Goal: Task Accomplishment & Management: Manage account settings

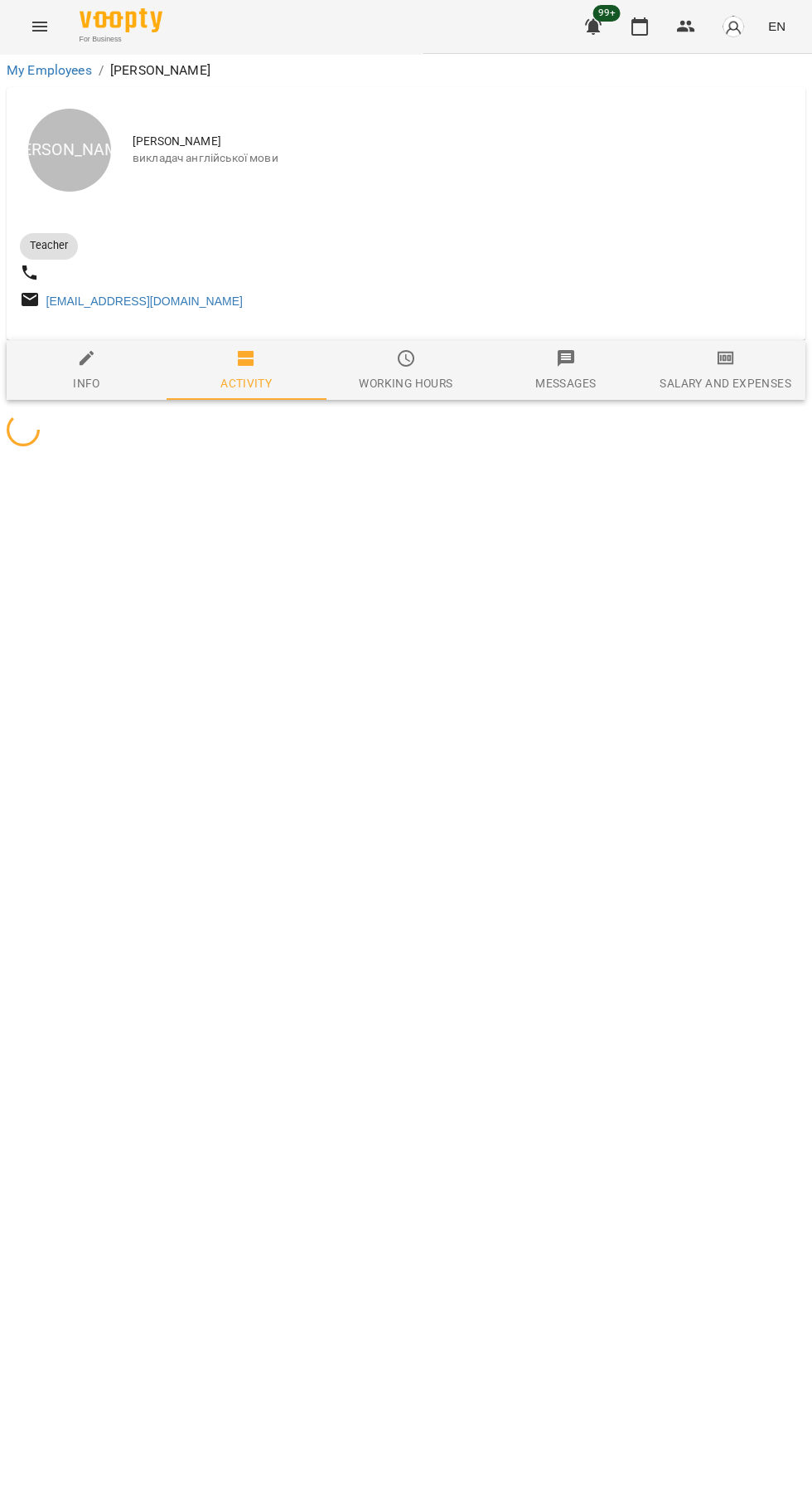
click at [641, 26] on icon "button" at bounding box center [640, 26] width 20 height 20
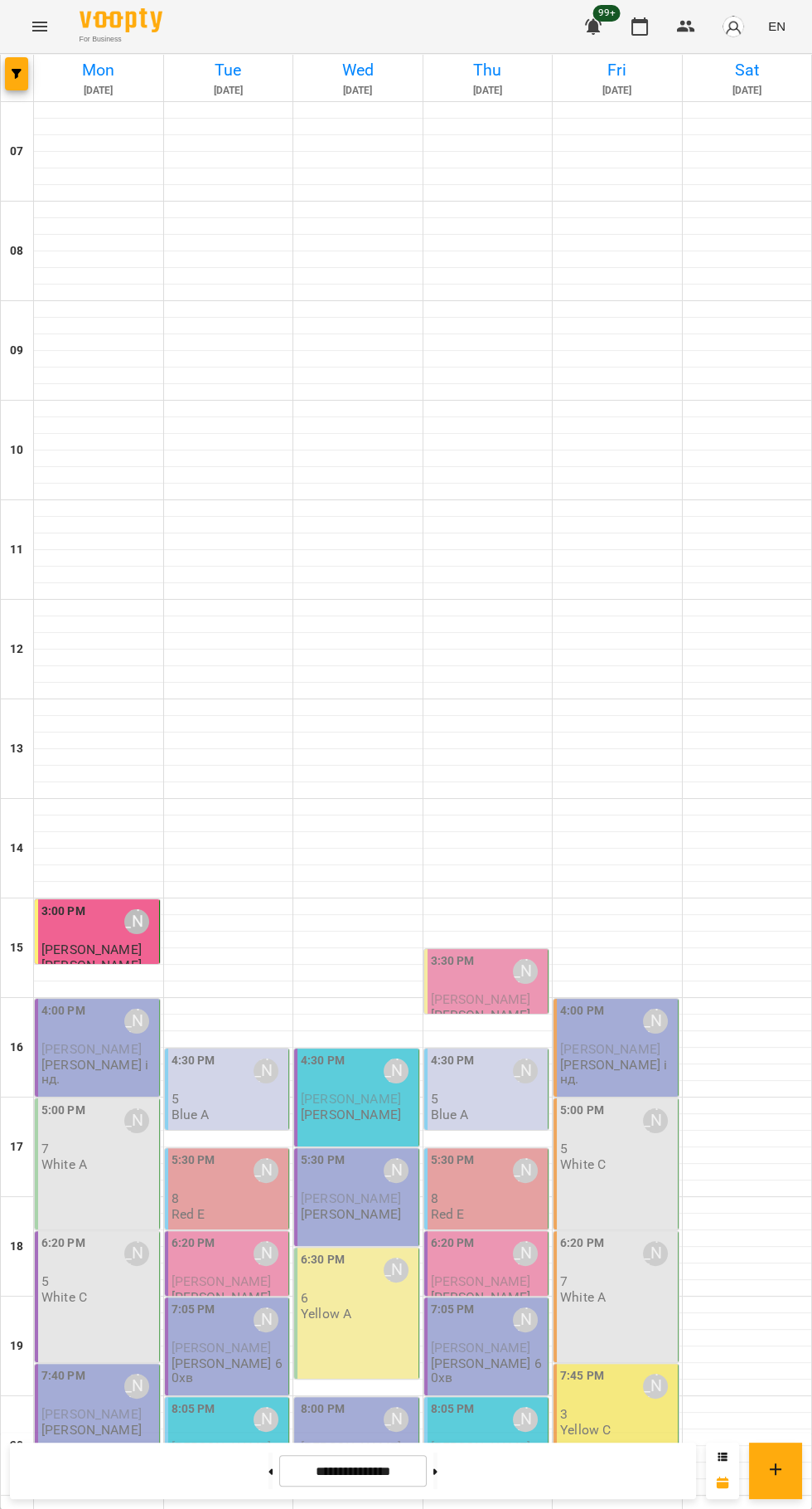
click at [56, 1056] on p "[PERSON_NAME]" at bounding box center [99, 1049] width 115 height 14
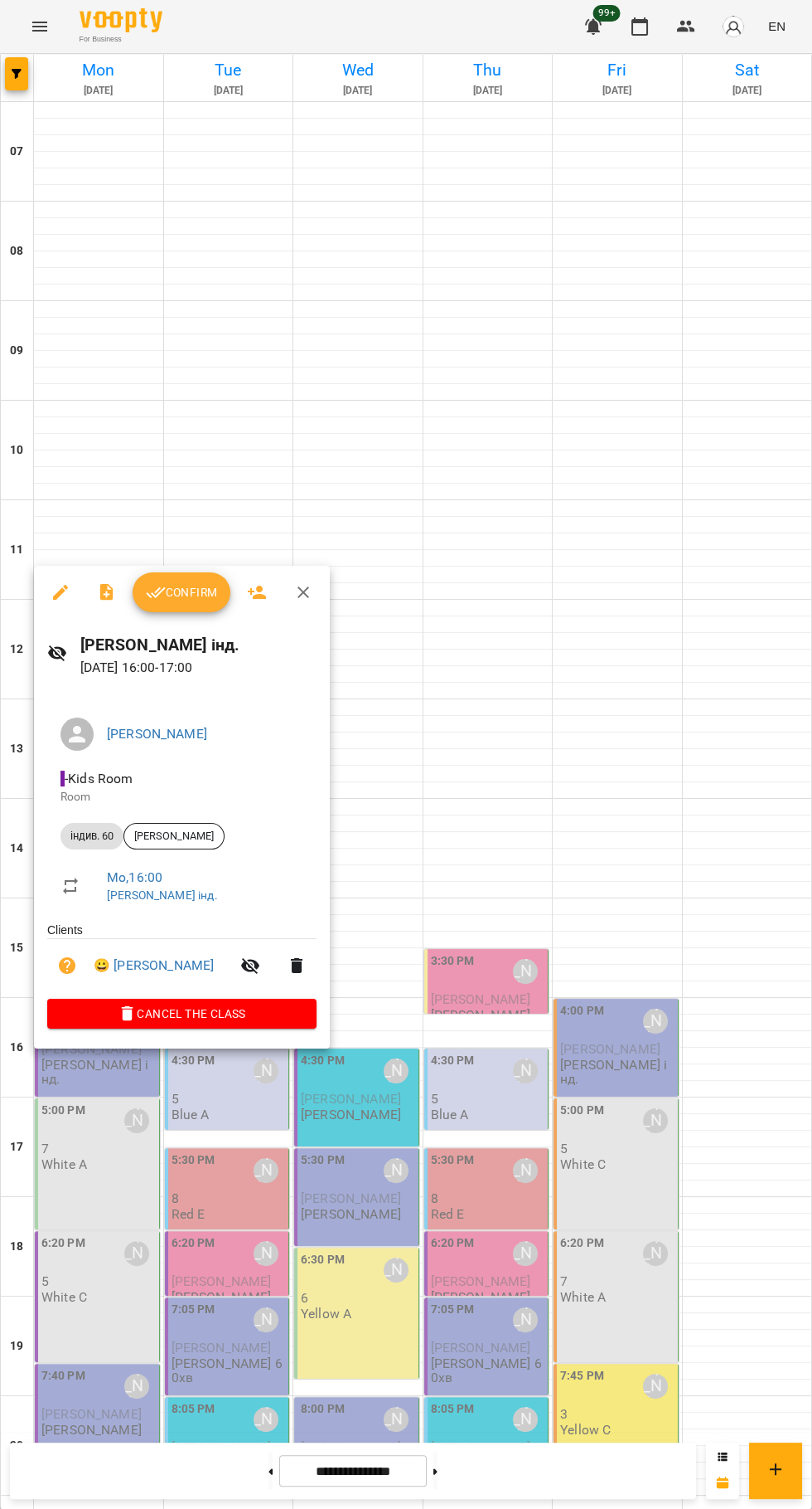
click at [171, 589] on span "Confirm" at bounding box center [181, 593] width 71 height 20
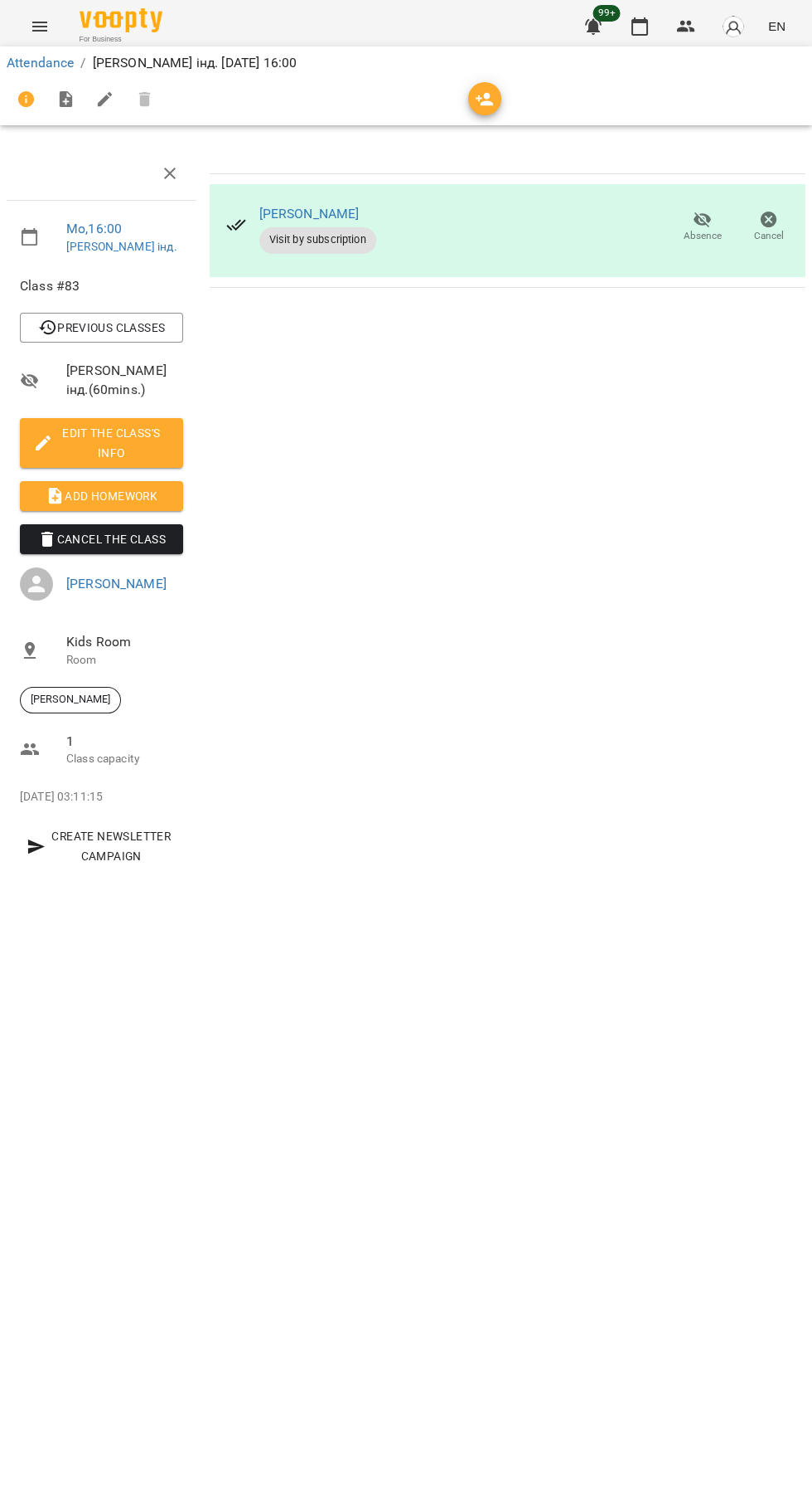
click at [122, 506] on span "Add Homework" at bounding box center [101, 496] width 137 height 20
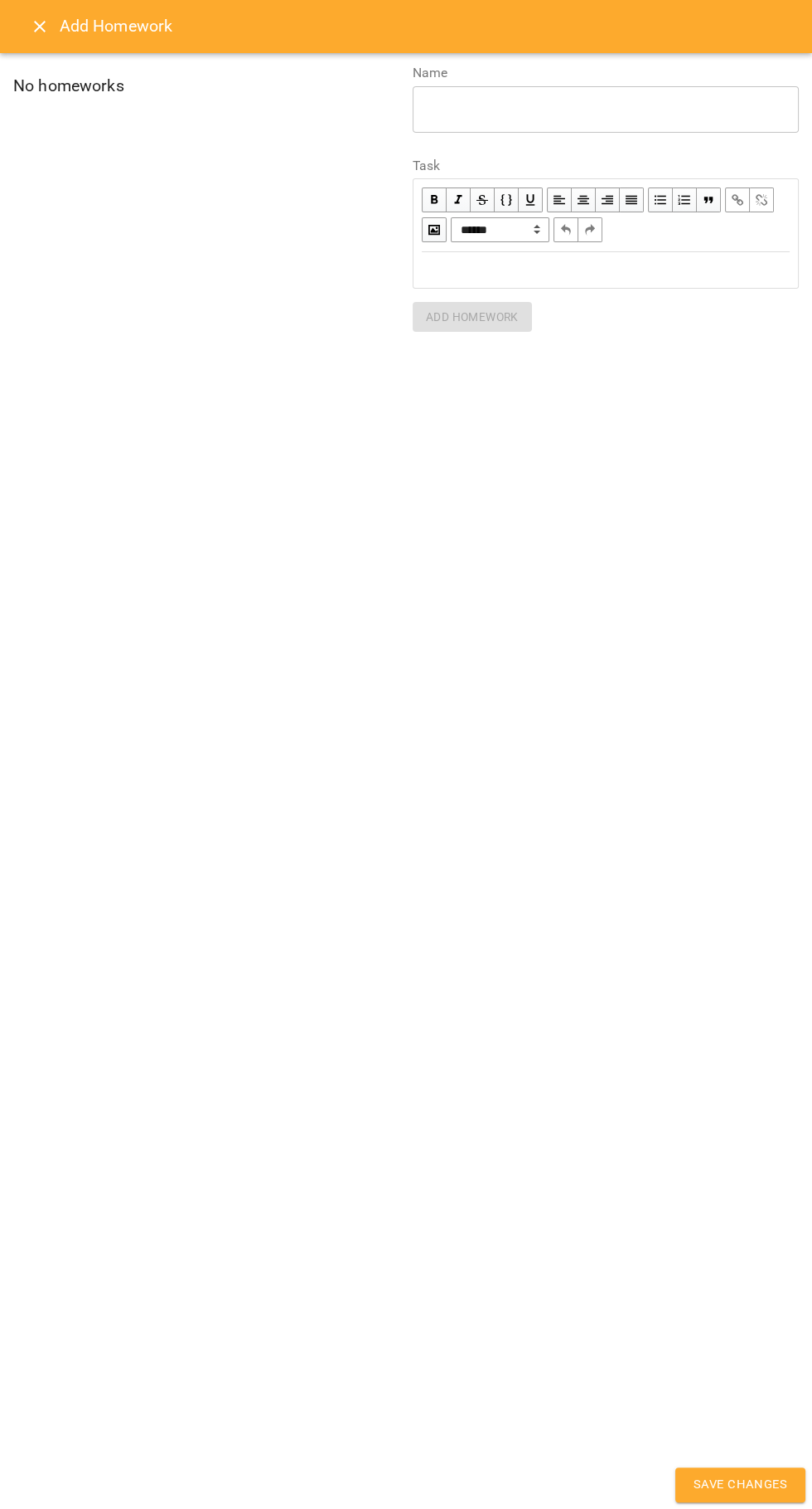
click at [687, 253] on div "Edit text" at bounding box center [606, 270] width 383 height 34
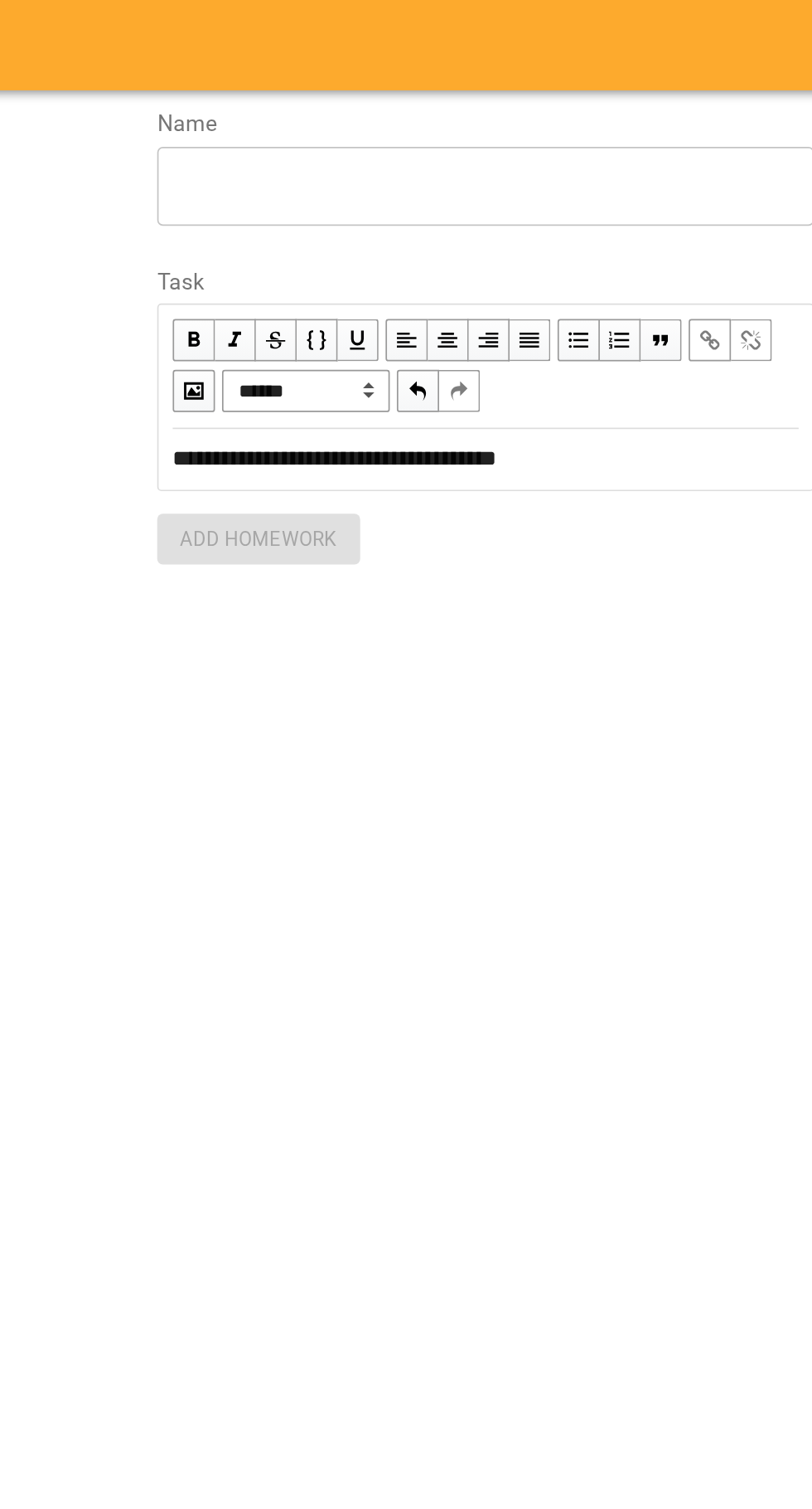
click at [753, 86] on div "* ​" at bounding box center [606, 109] width 386 height 46
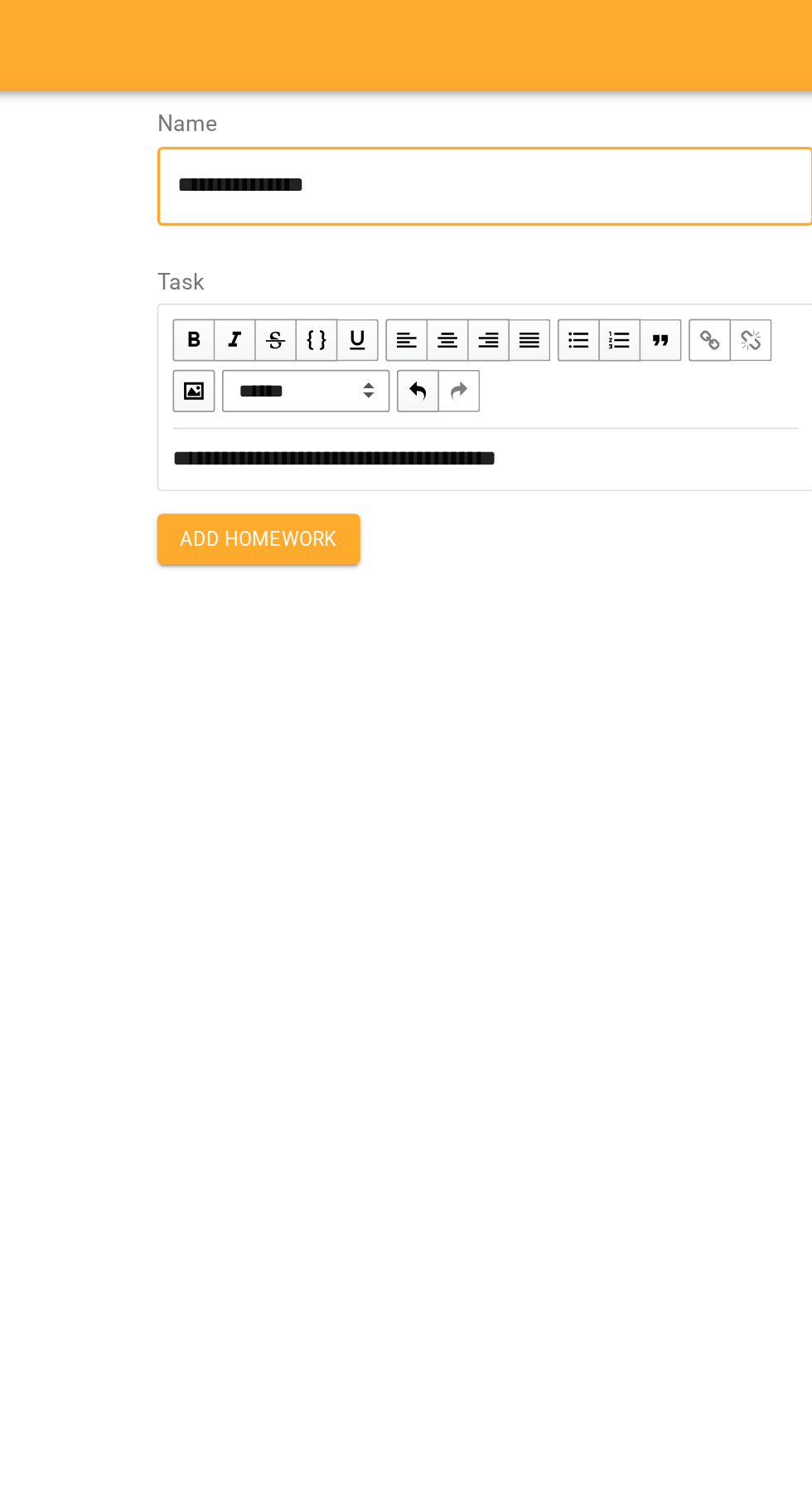
type textarea "**********"
click at [511, 326] on button "Add Homework" at bounding box center [473, 317] width 119 height 30
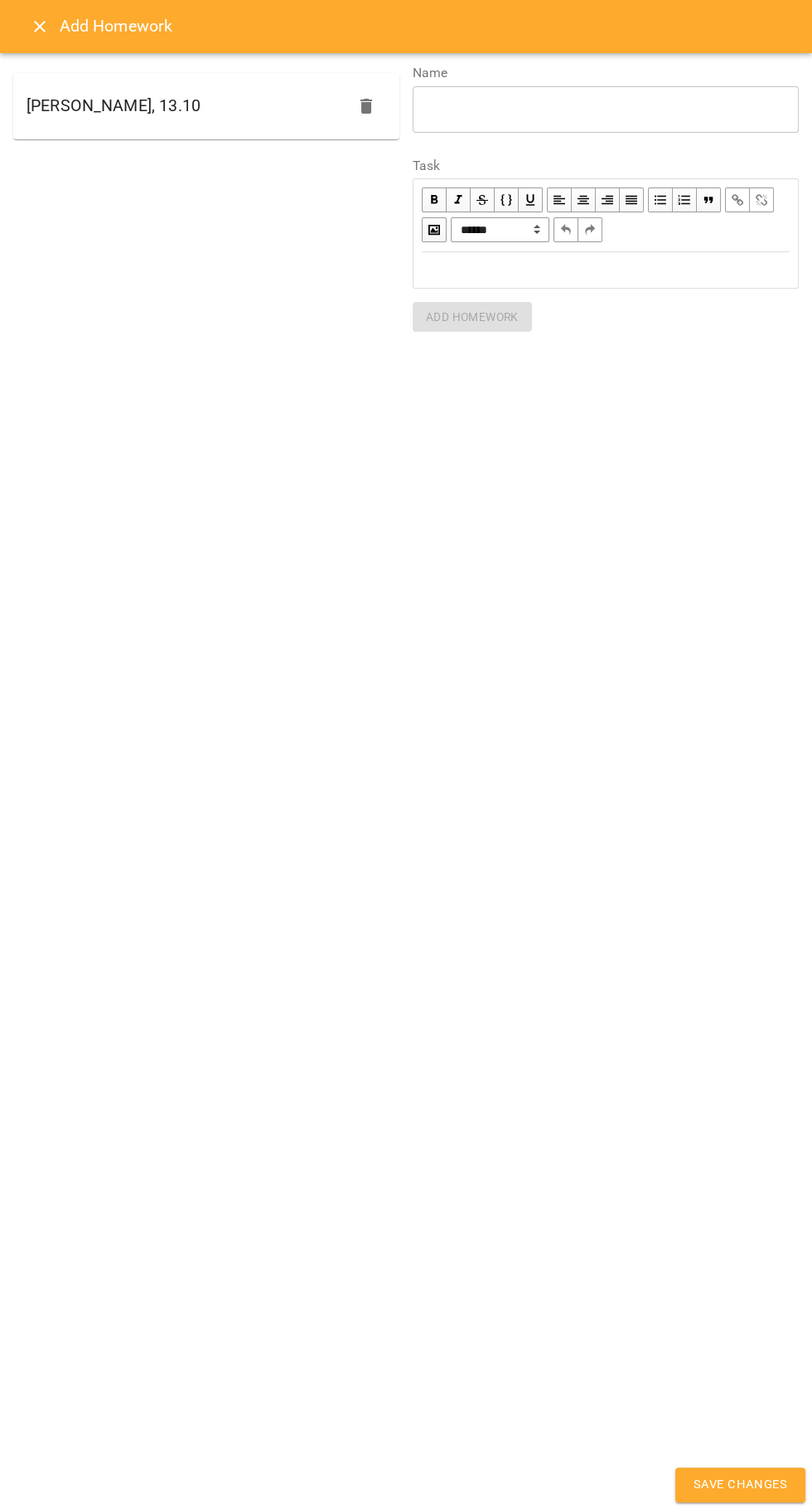
click at [686, 1489] on button "Save Changes" at bounding box center [741, 1485] width 130 height 35
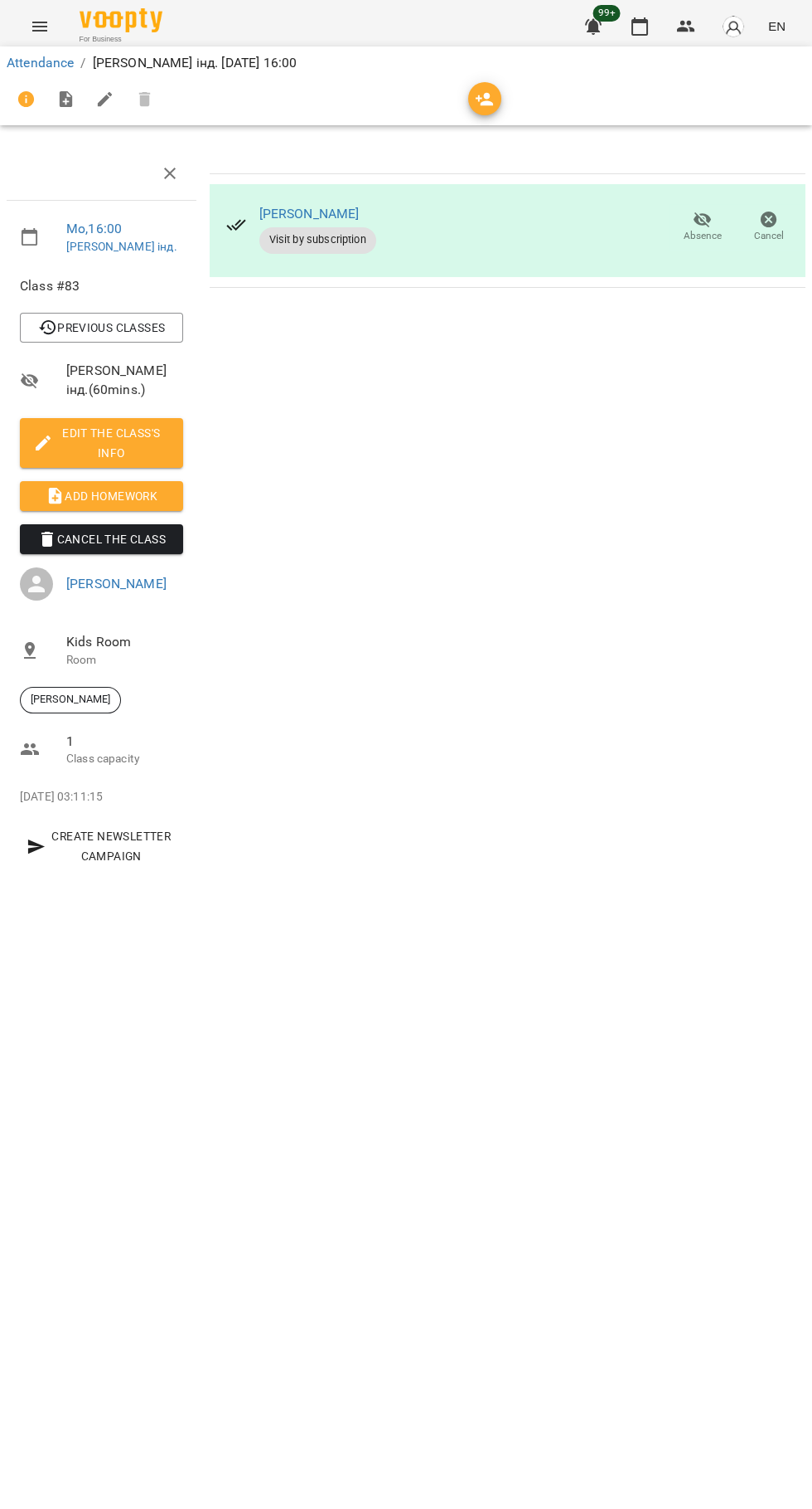
click at [640, 26] on icon "button" at bounding box center [640, 26] width 20 height 20
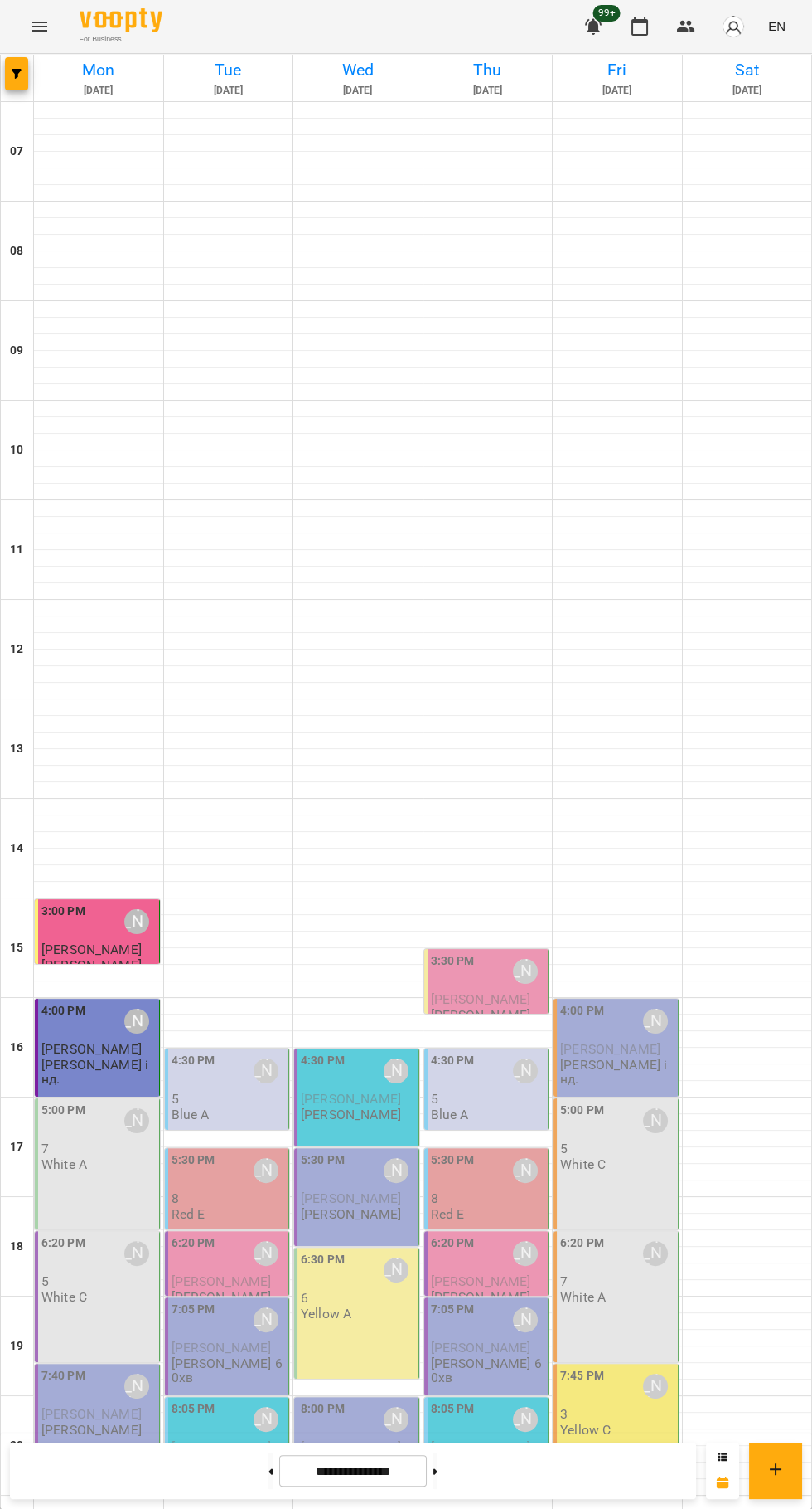
click at [80, 1175] on div "5:00 PM [PERSON_NAME] 7 White A" at bounding box center [98, 1163] width 125 height 131
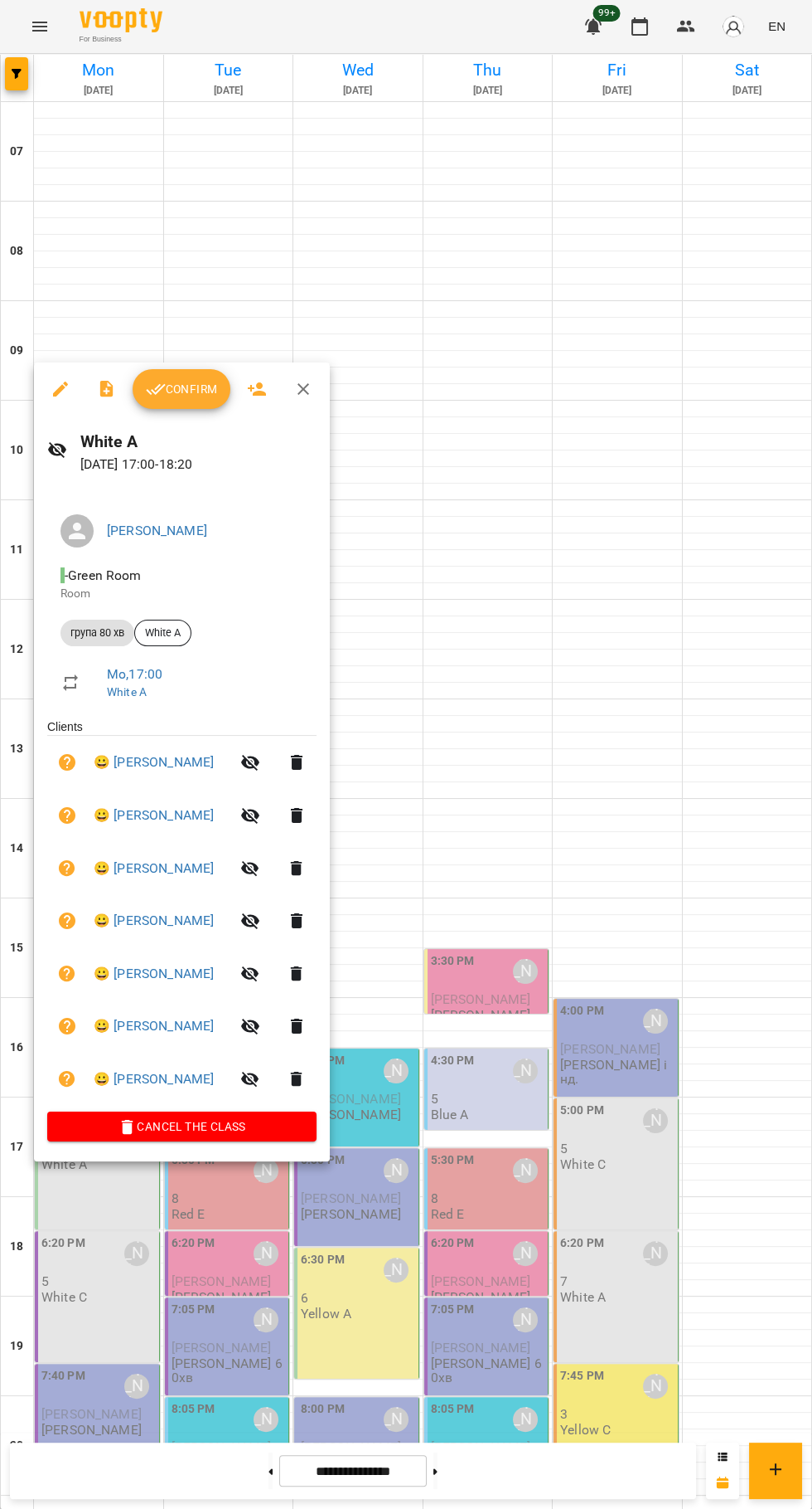
click at [166, 394] on span "Confirm" at bounding box center [181, 389] width 71 height 20
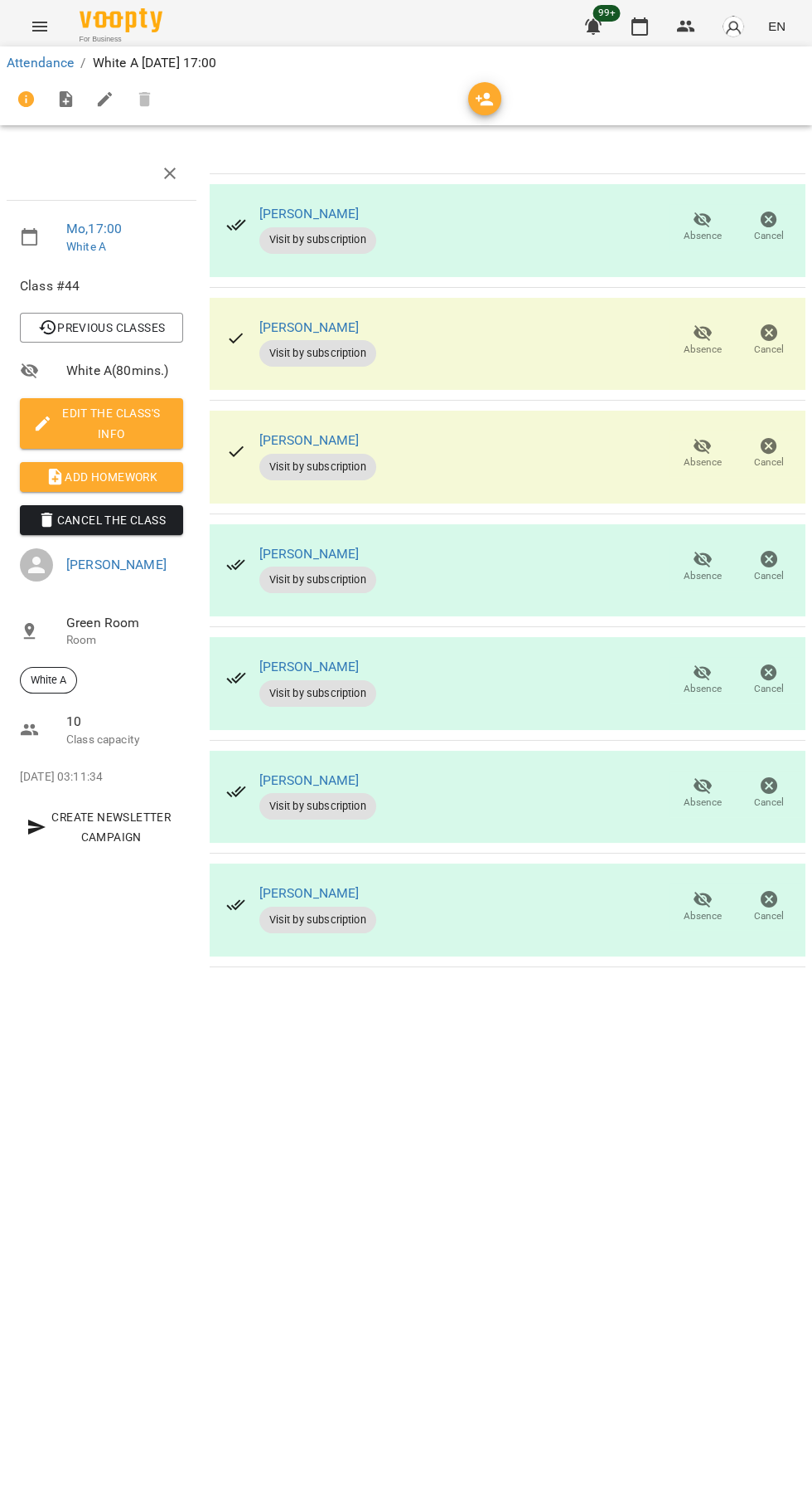
click at [639, 28] on icon "button" at bounding box center [640, 26] width 20 height 20
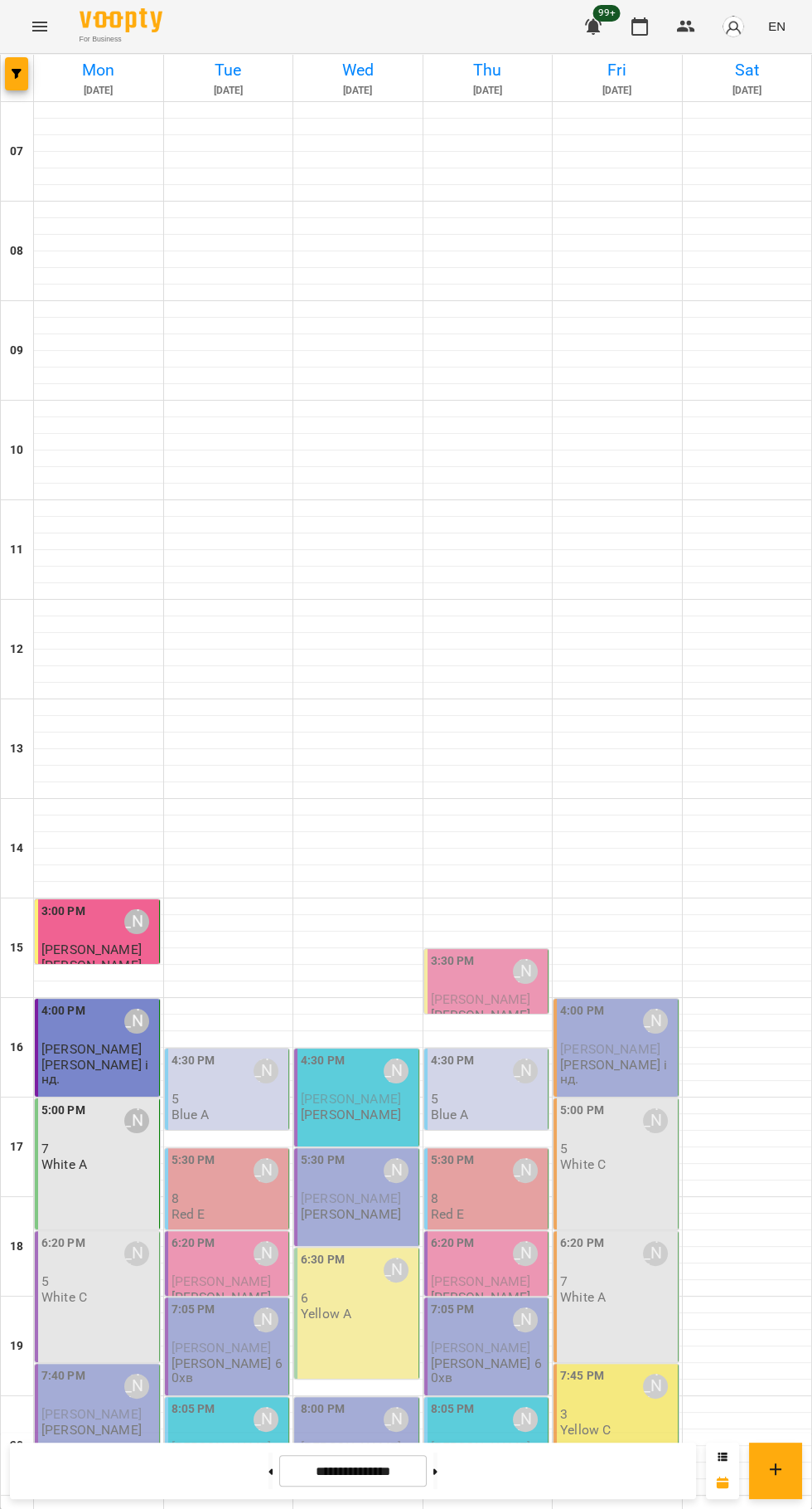
click at [98, 1287] on p "5" at bounding box center [99, 1281] width 115 height 14
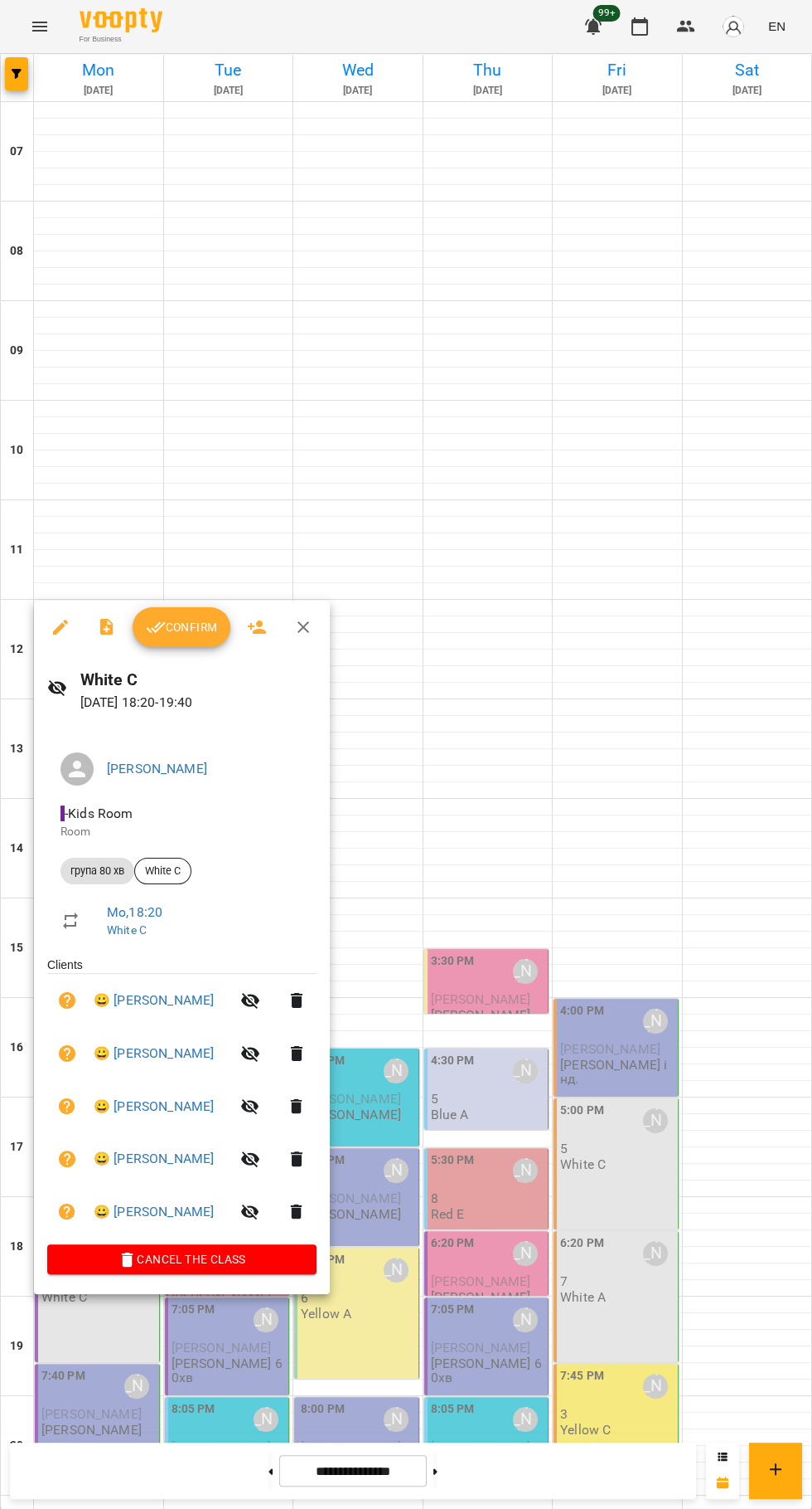
click at [155, 629] on icon "button" at bounding box center [156, 627] width 20 height 20
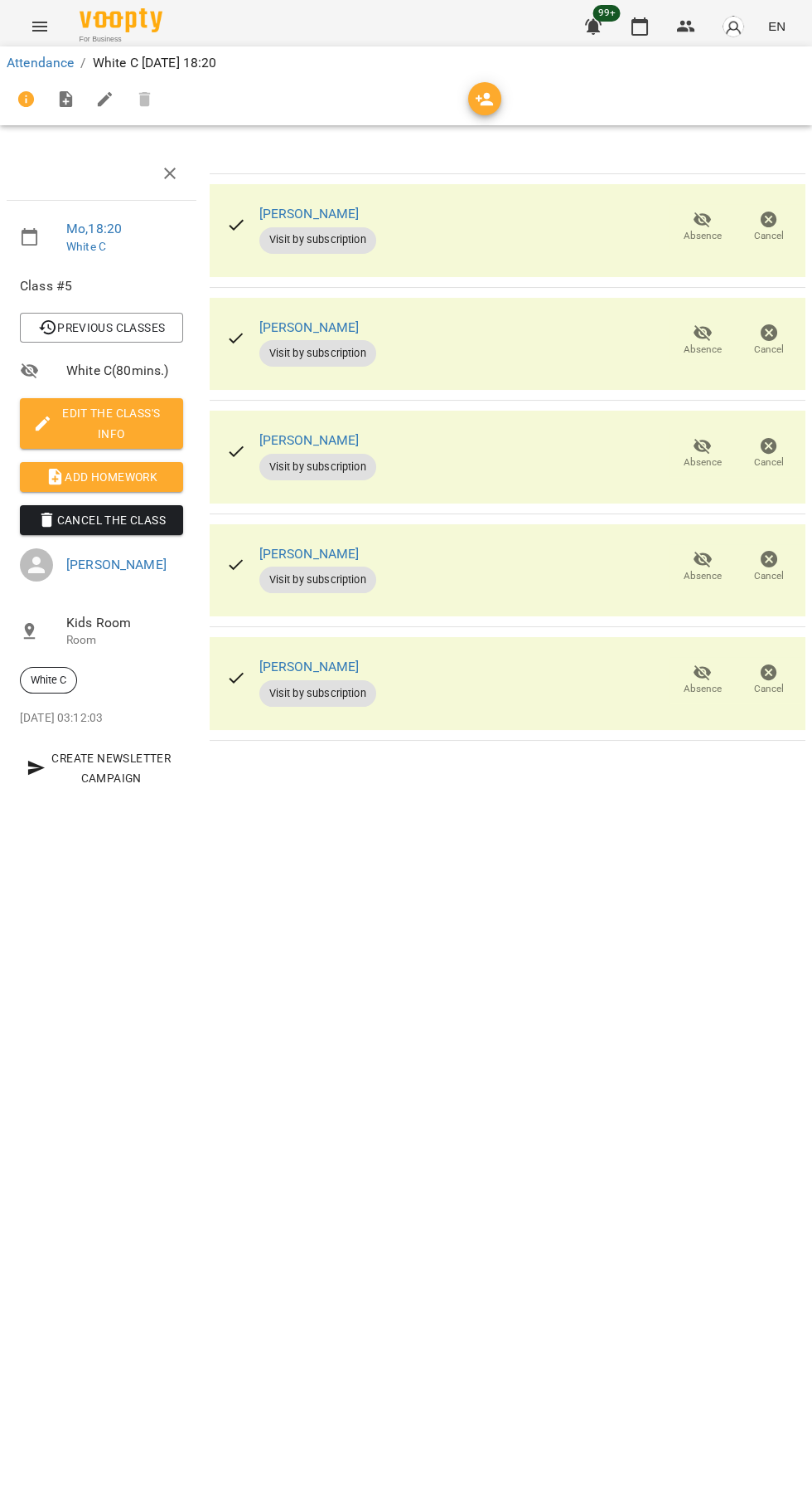
click at [734, 24] on img "button" at bounding box center [733, 27] width 24 height 24
click at [731, 37] on div at bounding box center [406, 754] width 812 height 1509
click at [732, 26] on img "button" at bounding box center [733, 27] width 24 height 24
click at [751, 54] on span "[PERSON_NAME]" at bounding box center [717, 63] width 112 height 20
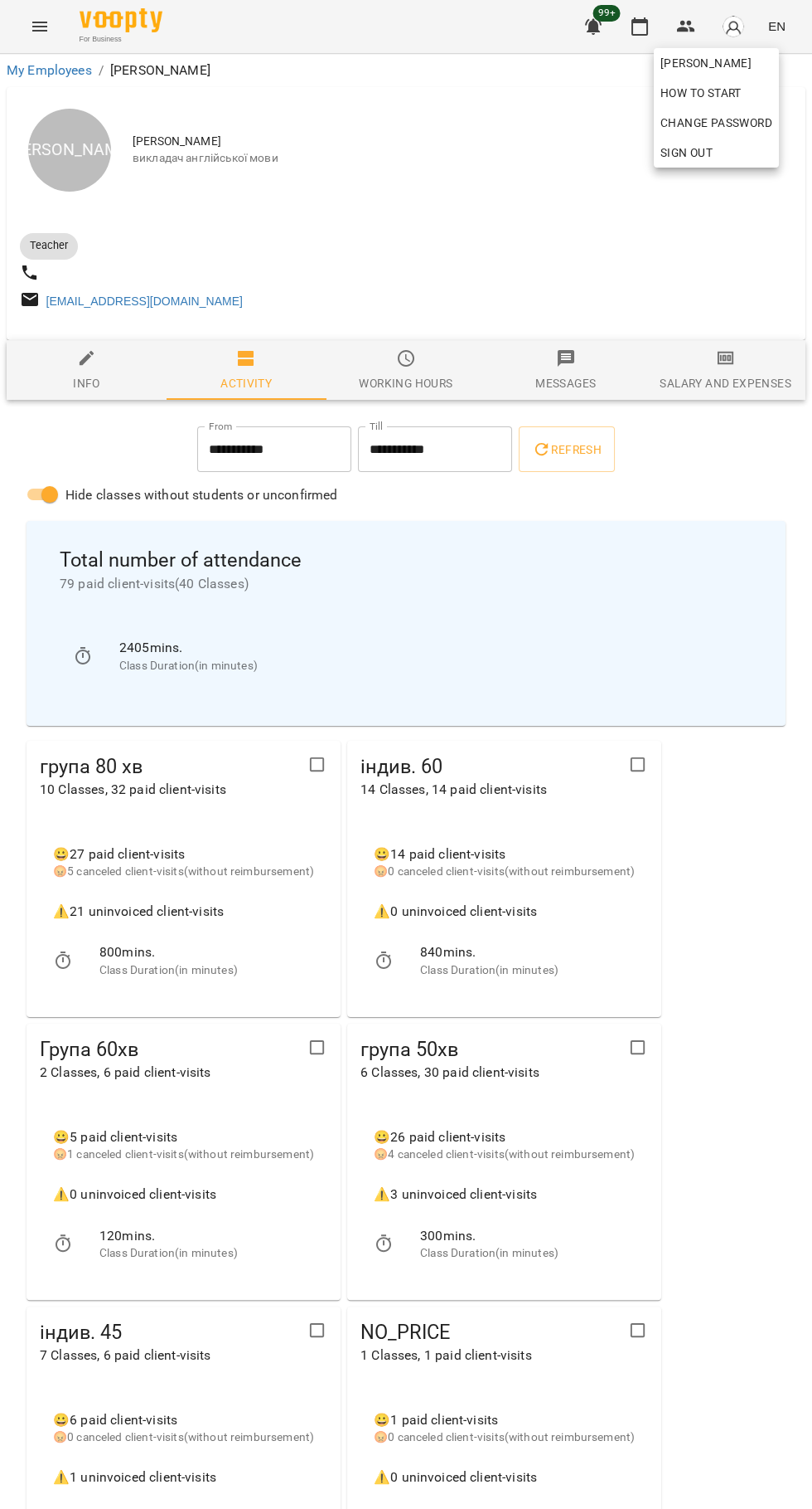
click at [755, 362] on div at bounding box center [406, 754] width 812 height 1509
click at [712, 390] on div "Salary and Expenses" at bounding box center [725, 384] width 131 height 20
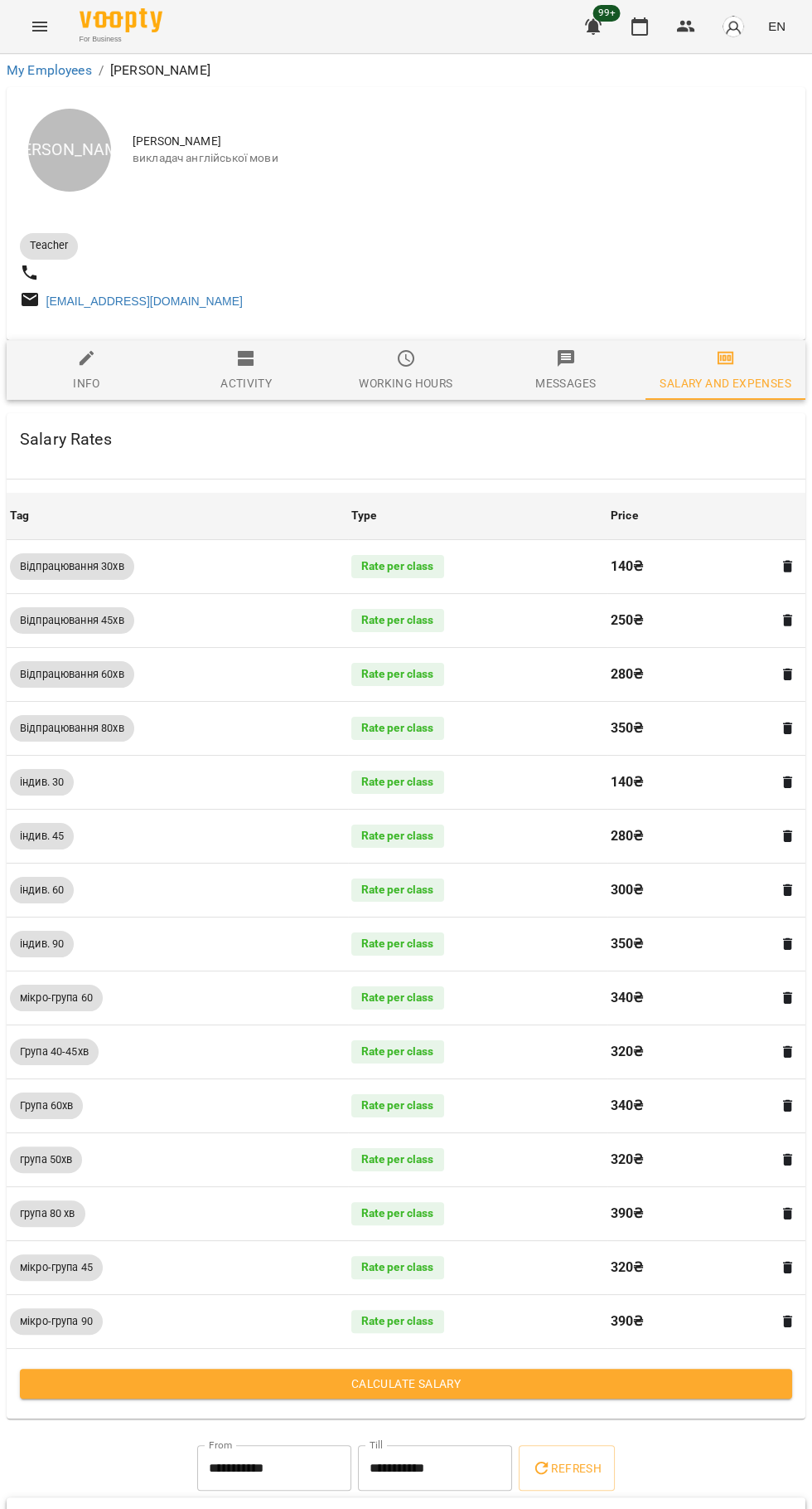
click at [418, 1390] on span "Calculate Salary" at bounding box center [406, 1383] width 746 height 20
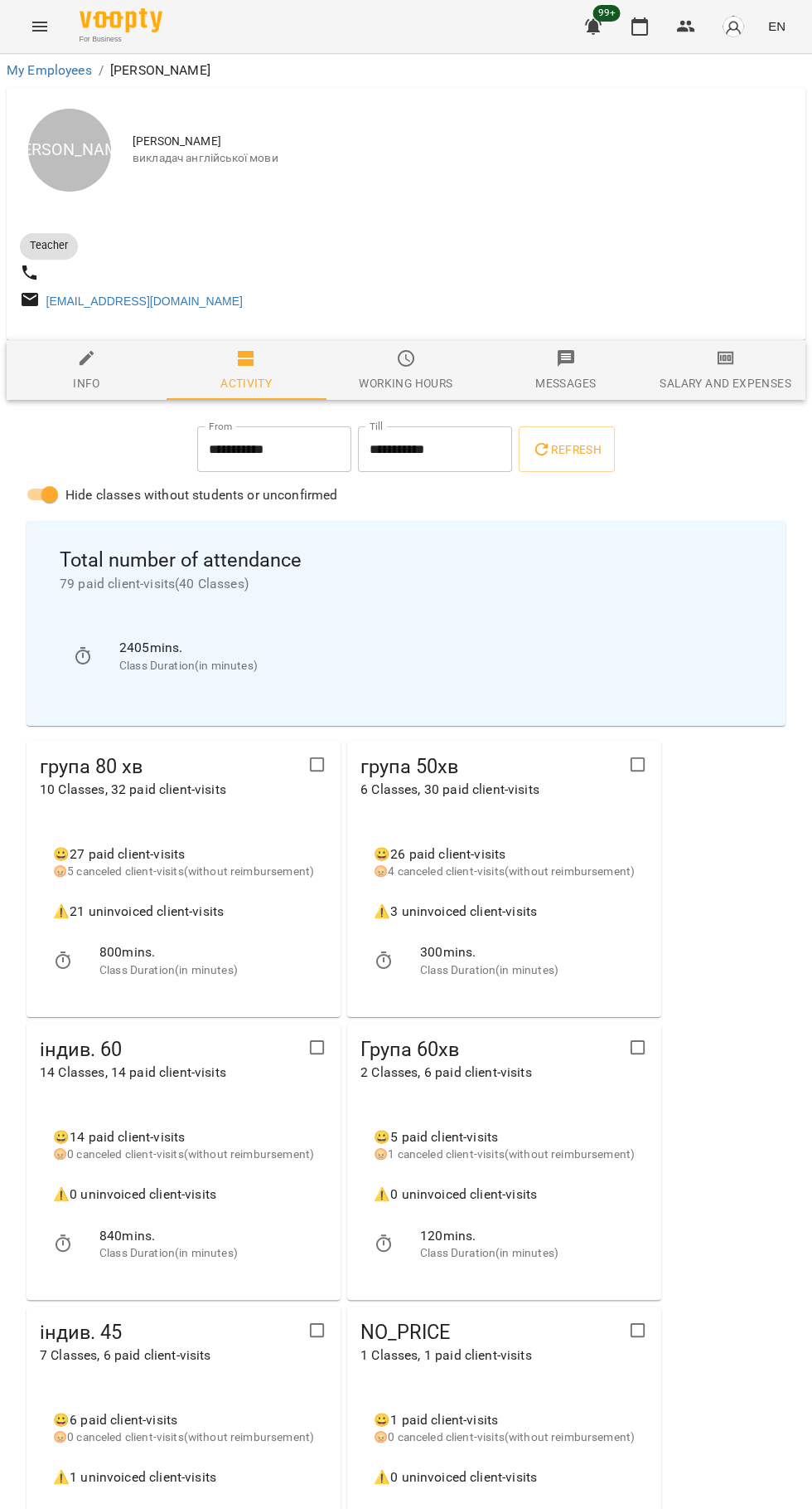
click at [621, 7] on div "99+ EN" at bounding box center [683, 27] width 219 height 43
click at [641, 19] on icon "button" at bounding box center [640, 26] width 16 height 18
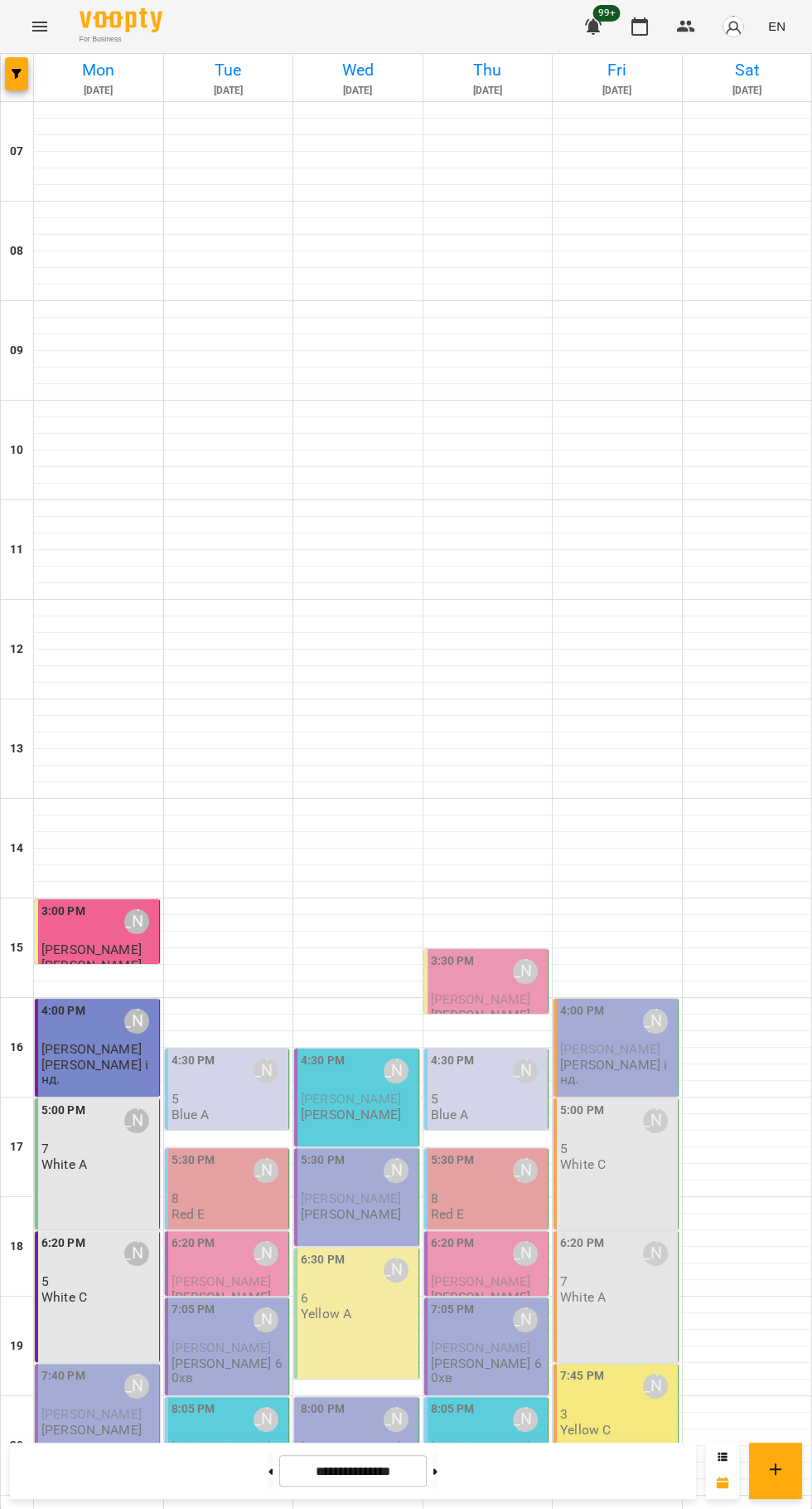
scroll to position [160, 0]
click at [99, 1098] on div "5:00 PM [PERSON_NAME] 7 White A" at bounding box center [98, 1163] width 125 height 131
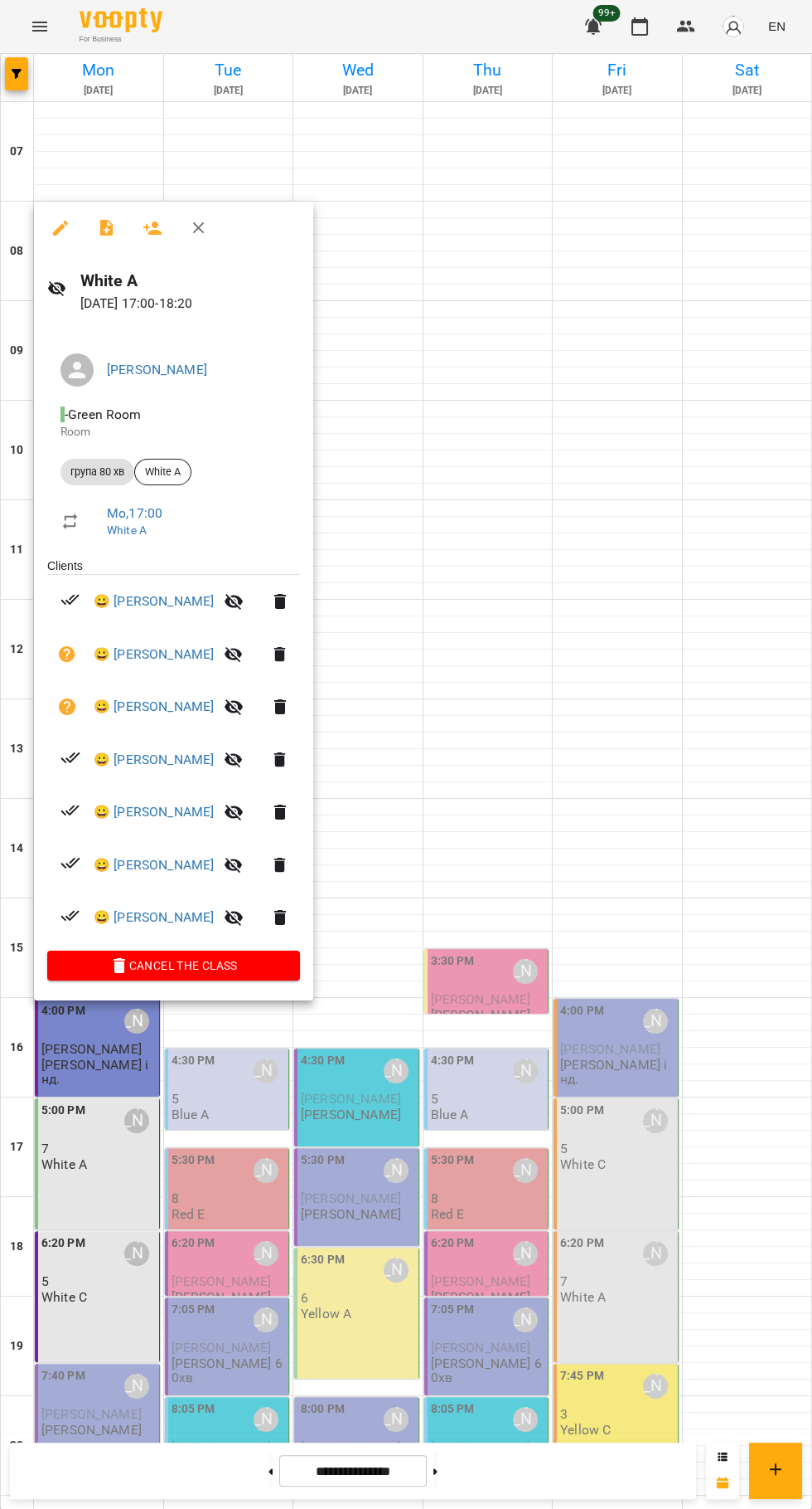
click at [98, 196] on div at bounding box center [406, 754] width 812 height 1509
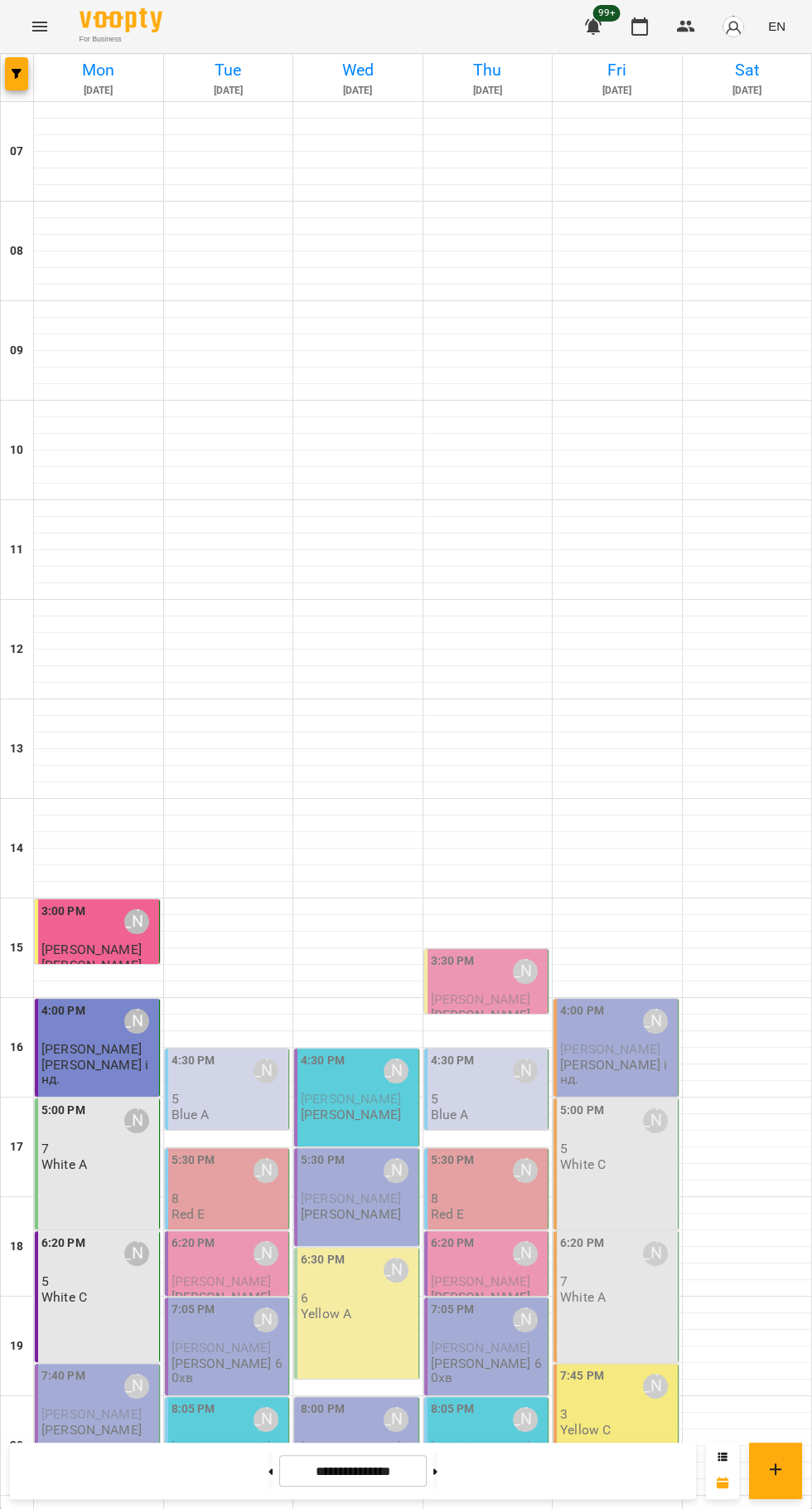
click at [96, 1101] on div "5:00 PM [PERSON_NAME] 7 White A" at bounding box center [99, 1136] width 115 height 71
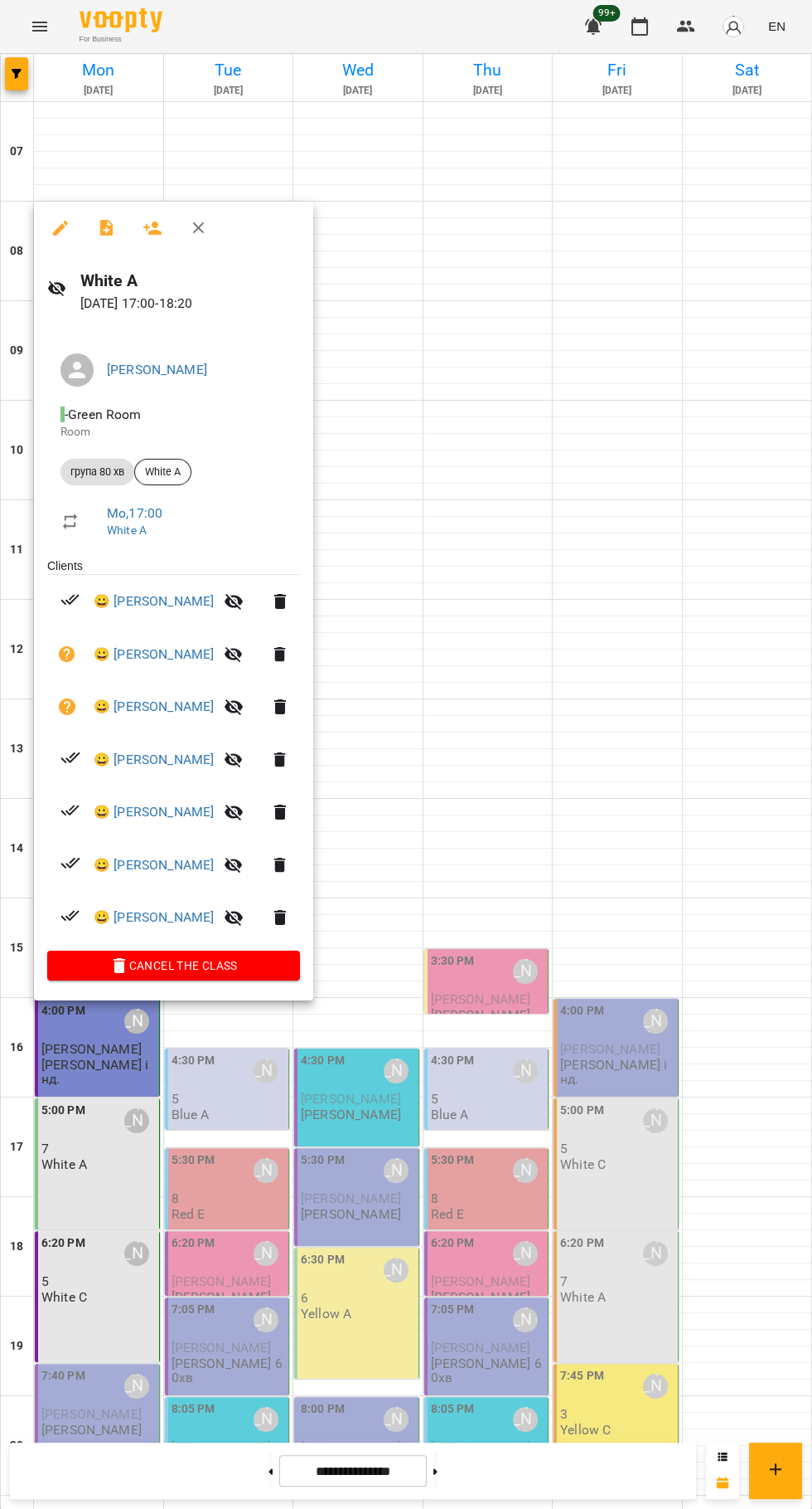
click at [102, 200] on div at bounding box center [406, 754] width 812 height 1509
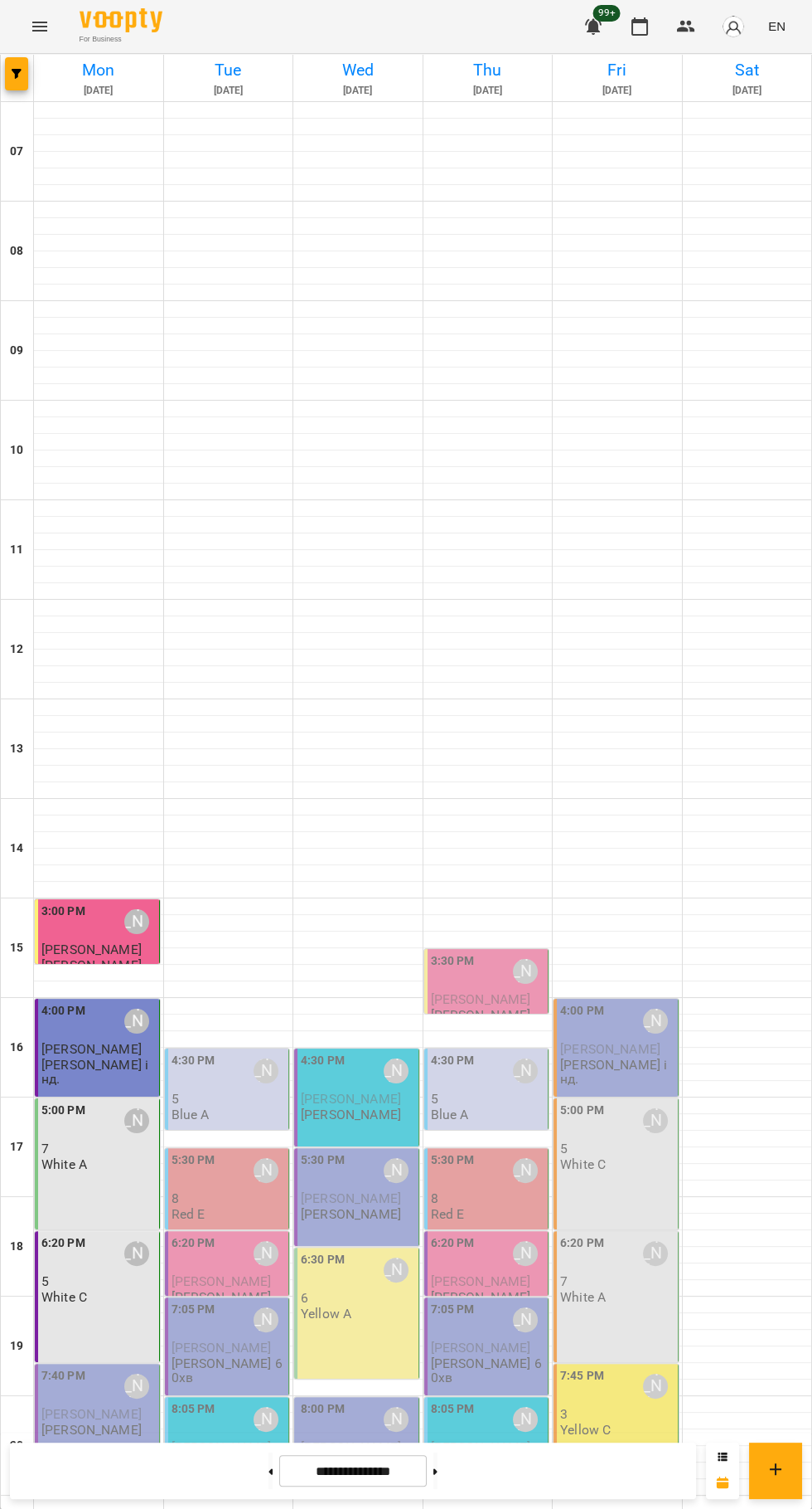
click at [96, 1141] on p "7" at bounding box center [99, 1148] width 115 height 14
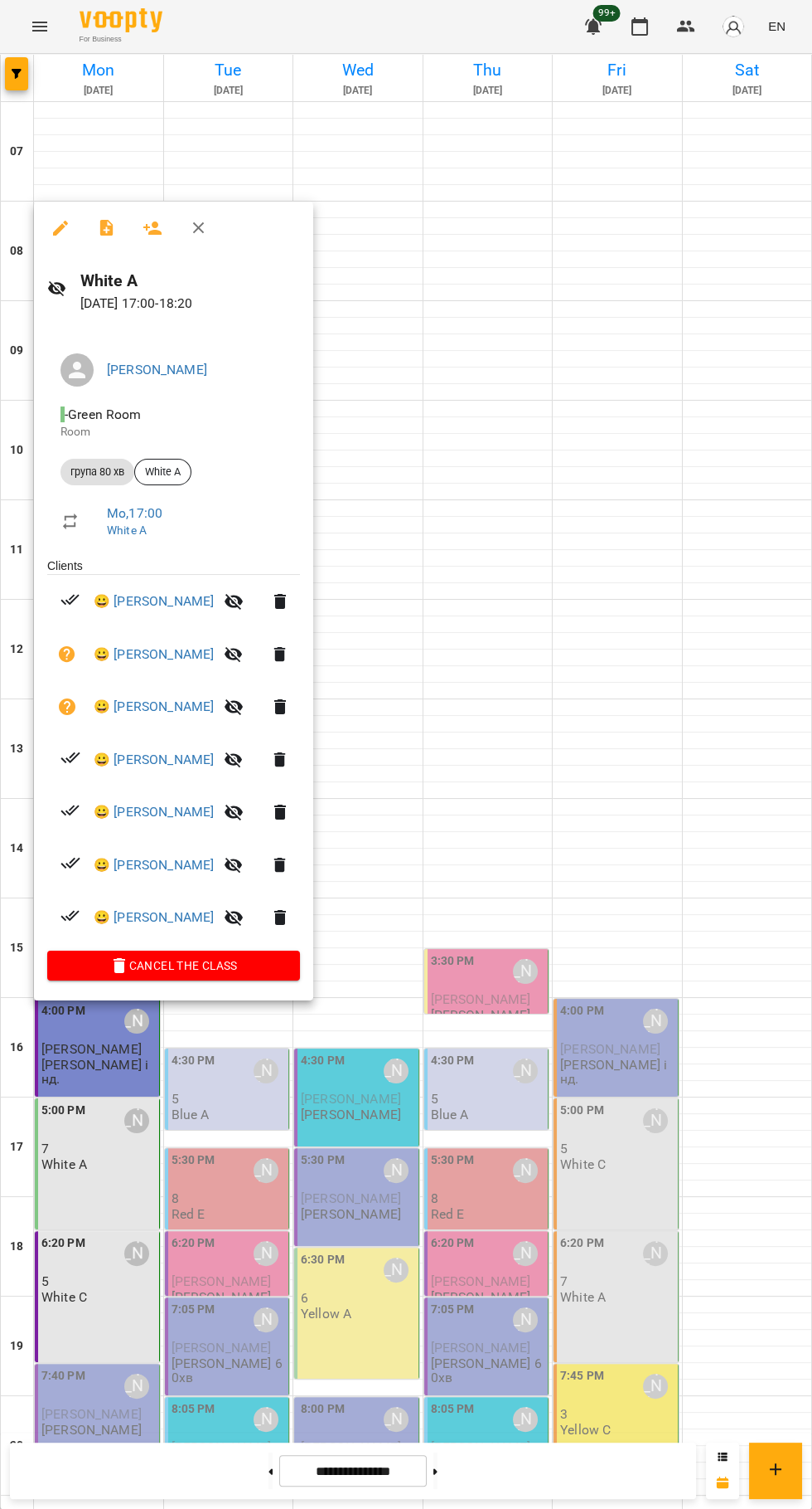
click at [105, 227] on icon "button" at bounding box center [106, 228] width 14 height 16
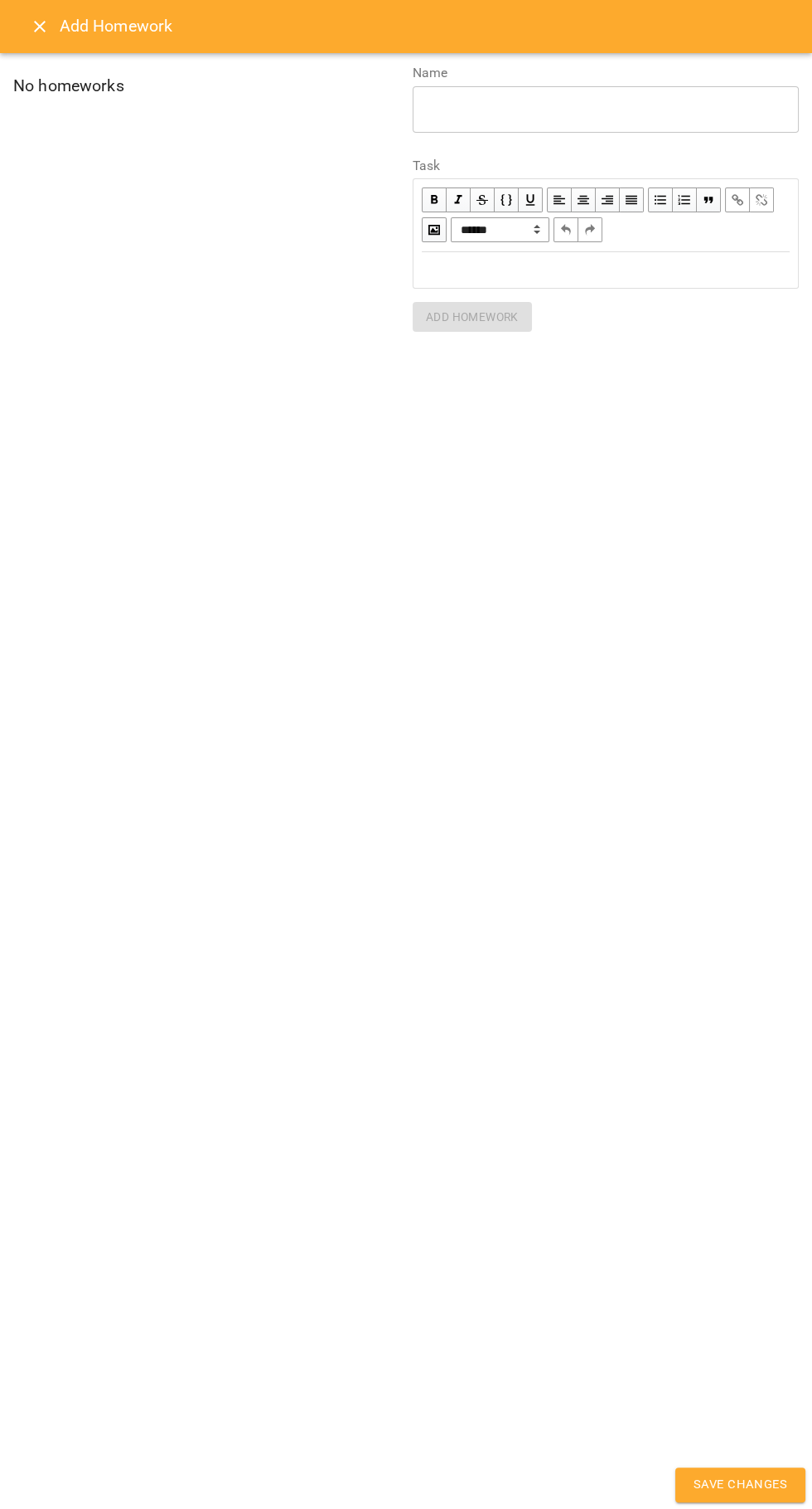
click at [588, 280] on div "Edit text" at bounding box center [606, 270] width 383 height 34
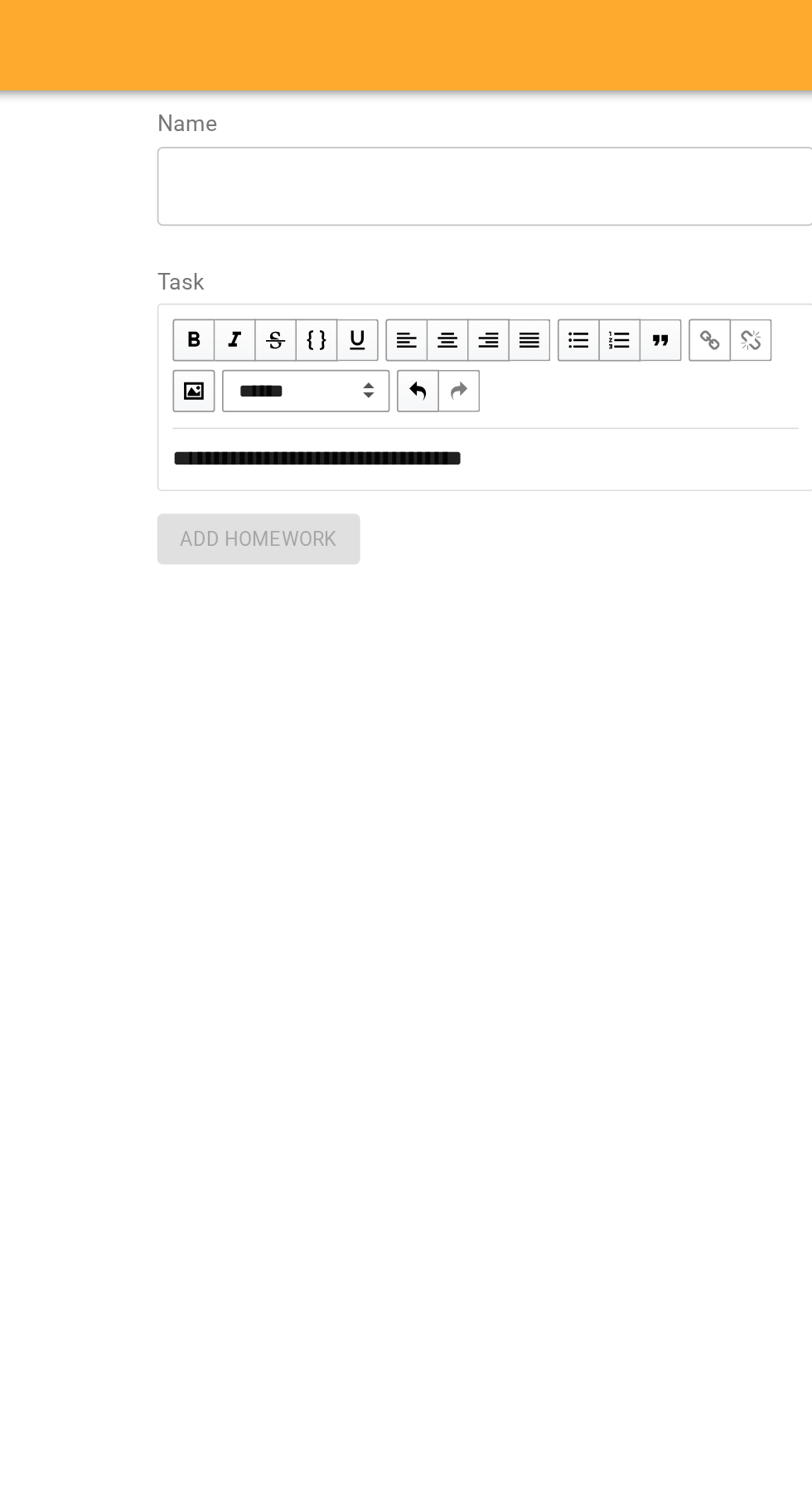
click at [621, 89] on div "* ​" at bounding box center [606, 109] width 386 height 46
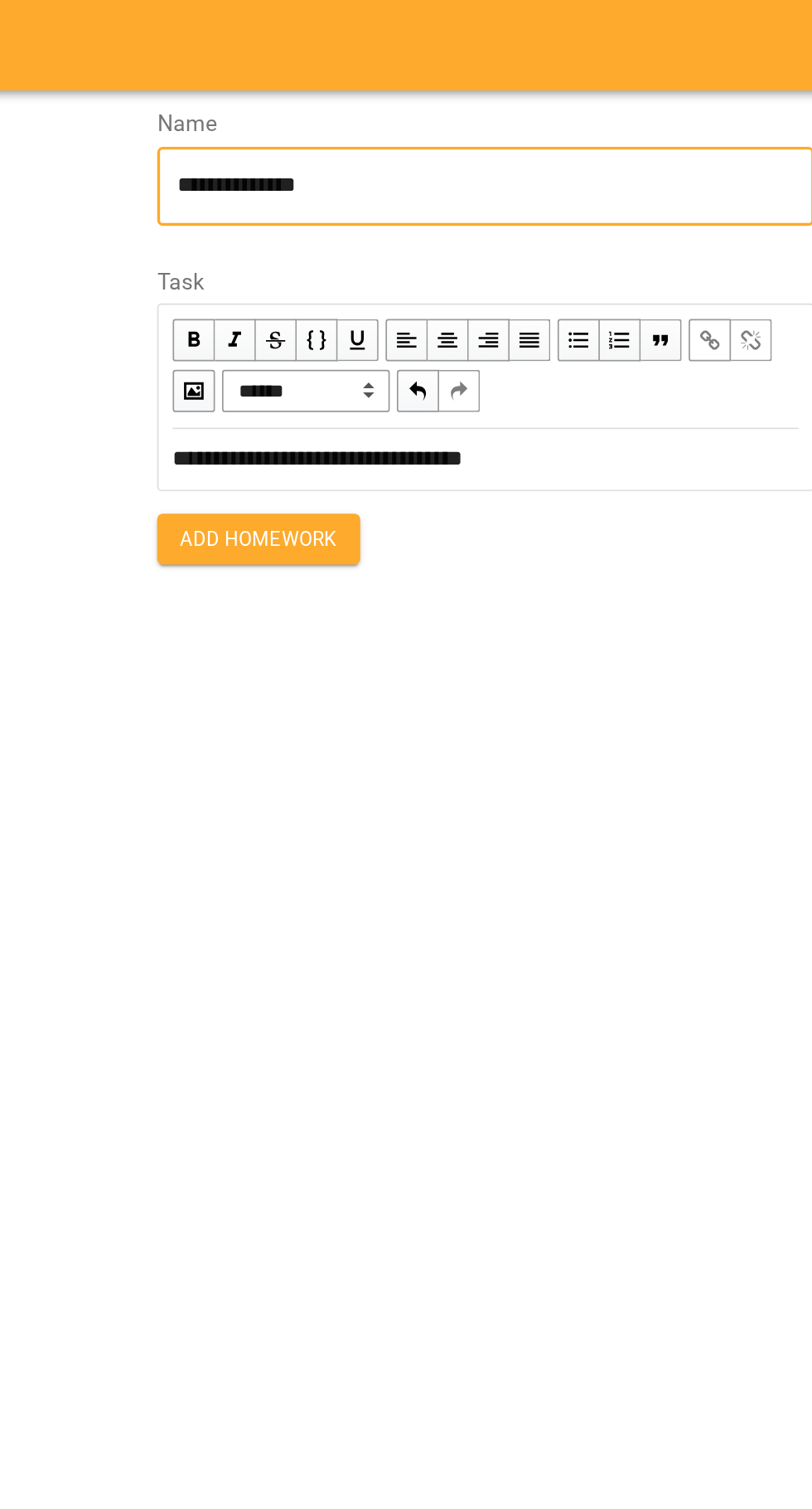
type textarea "**********"
click at [492, 325] on span "Add Homework" at bounding box center [472, 317] width 93 height 20
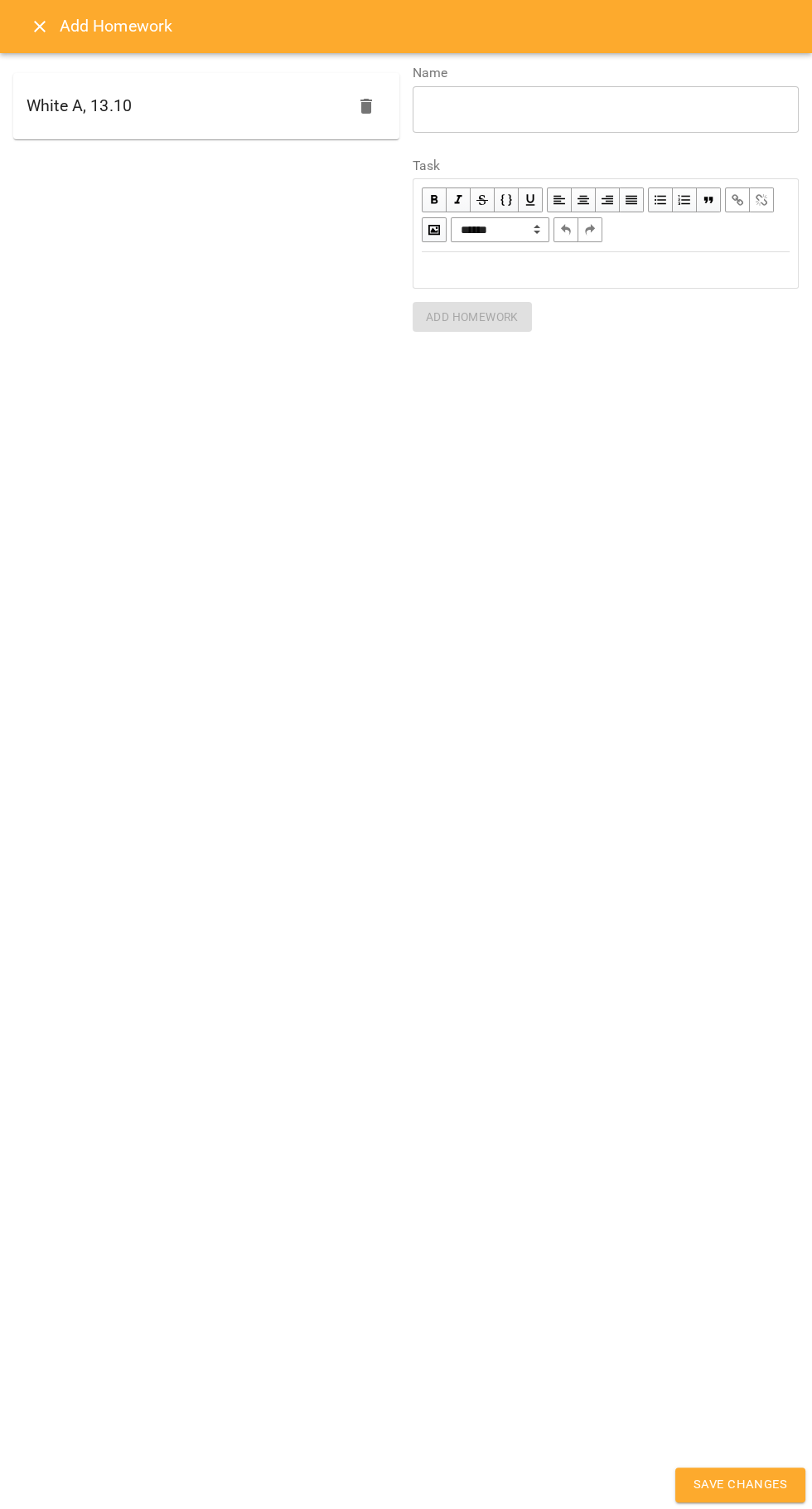
click at [717, 1487] on span "Save Changes" at bounding box center [741, 1485] width 94 height 22
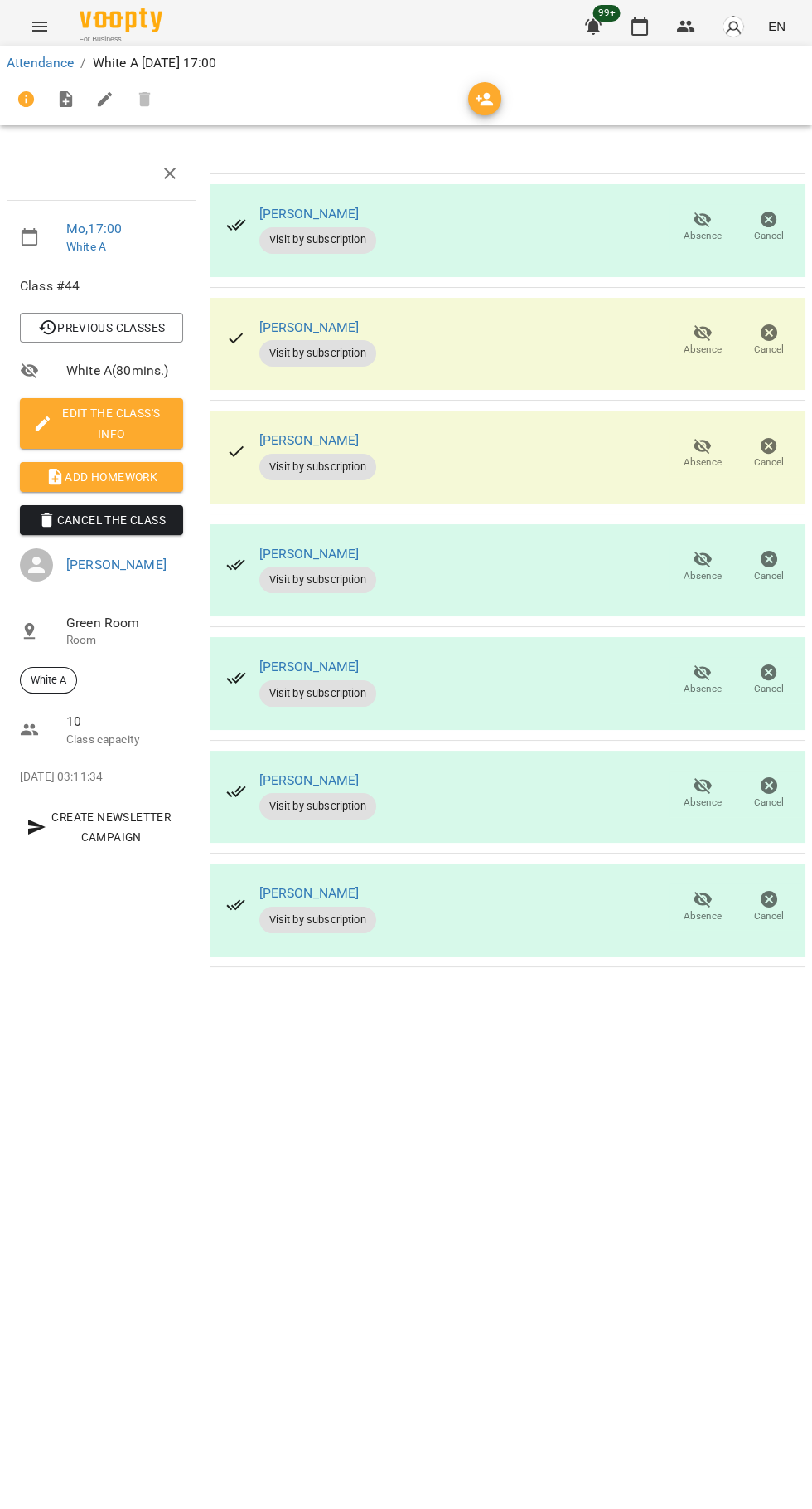
click at [696, 355] on span "Absence" at bounding box center [703, 350] width 38 height 14
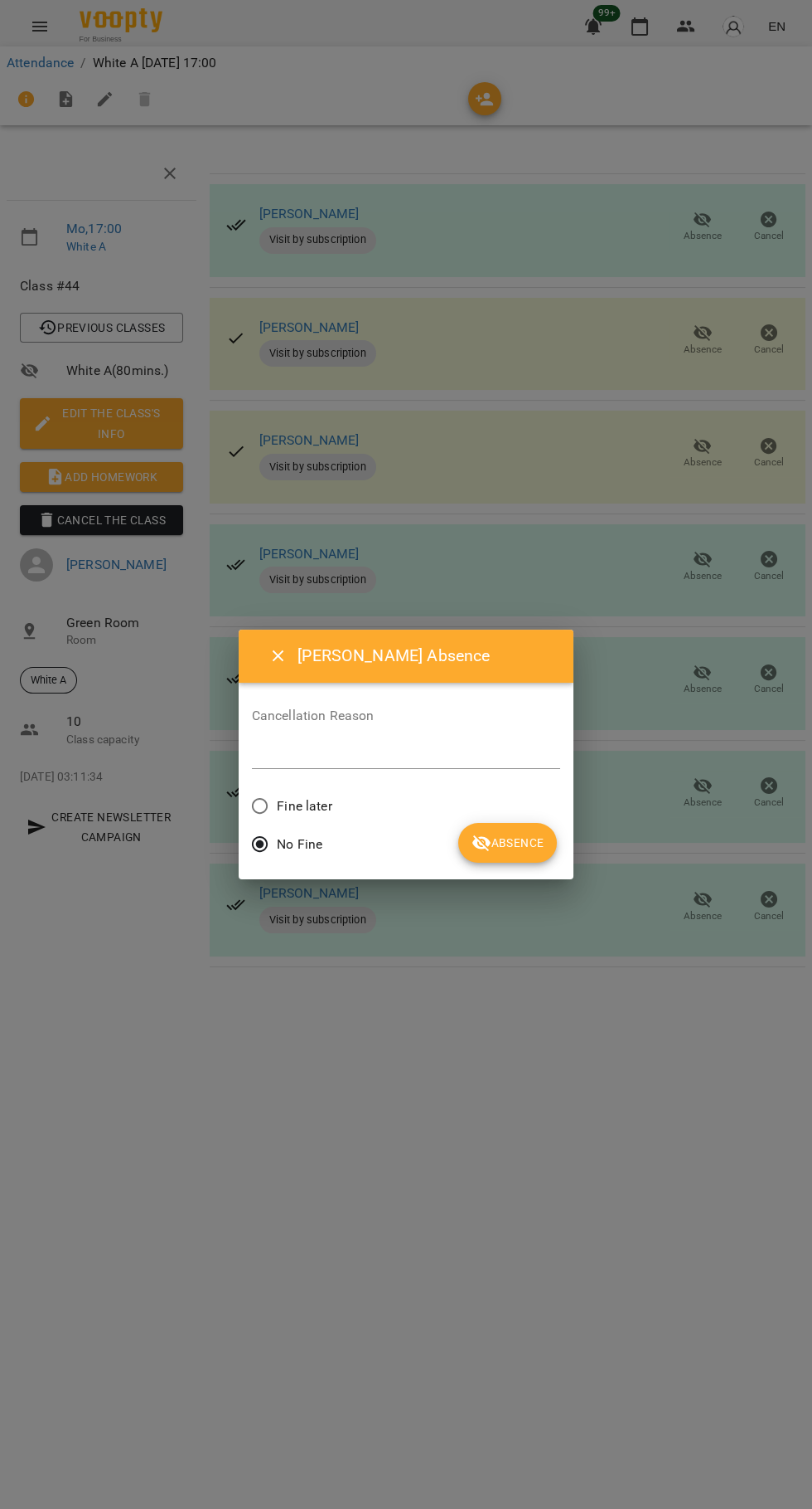
click at [505, 845] on span "Absence" at bounding box center [508, 842] width 72 height 20
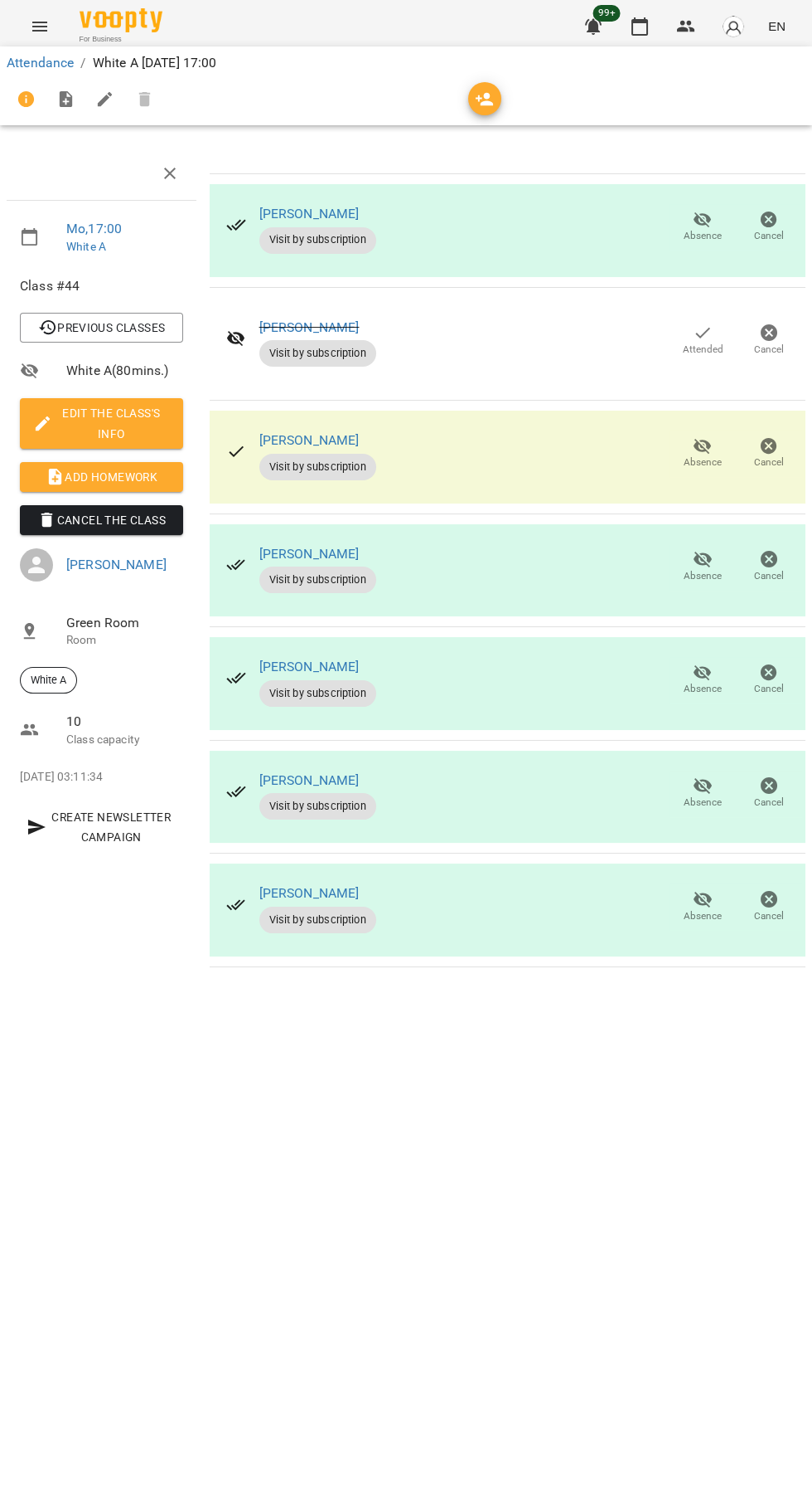
click at [702, 440] on icon "button" at bounding box center [703, 446] width 18 height 15
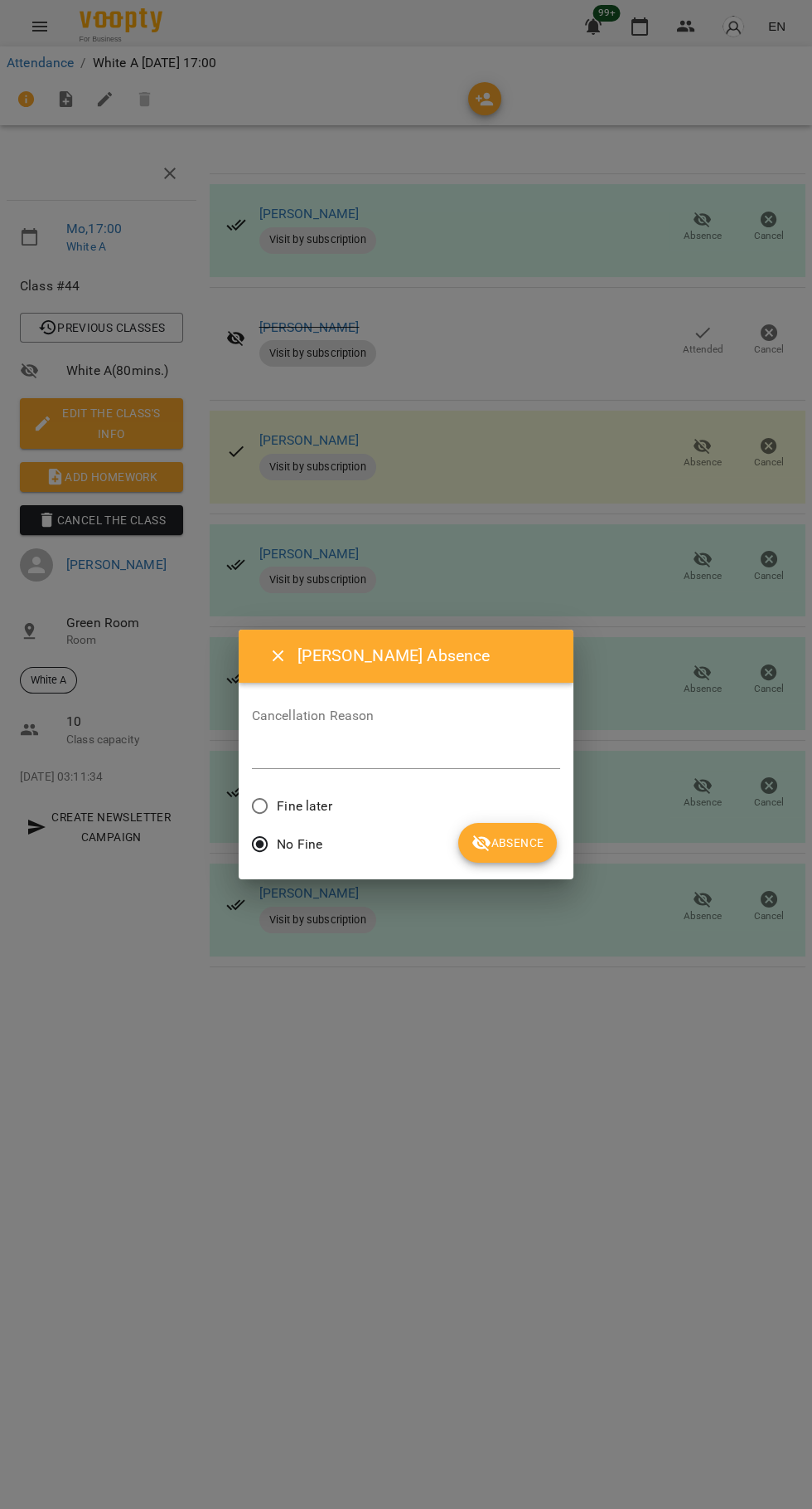
click at [510, 838] on span "Absence" at bounding box center [508, 842] width 72 height 20
